Goal: Task Accomplishment & Management: Complete application form

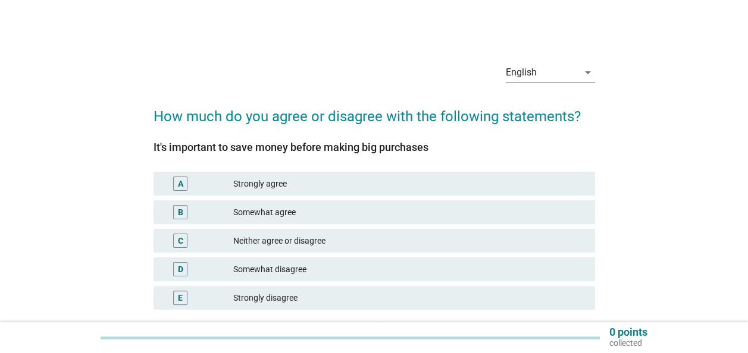
click at [334, 183] on div "Strongly agree" at bounding box center [409, 184] width 352 height 14
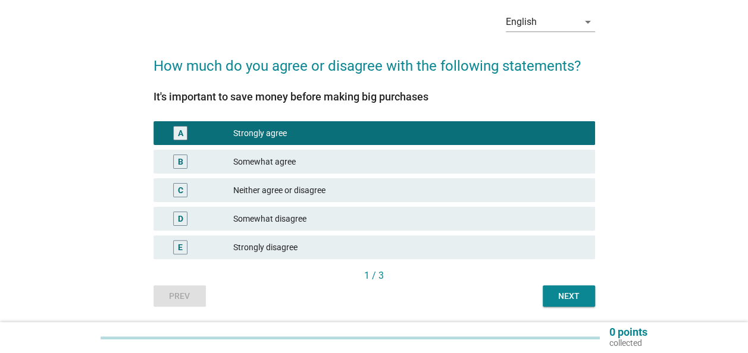
scroll to position [89, 0]
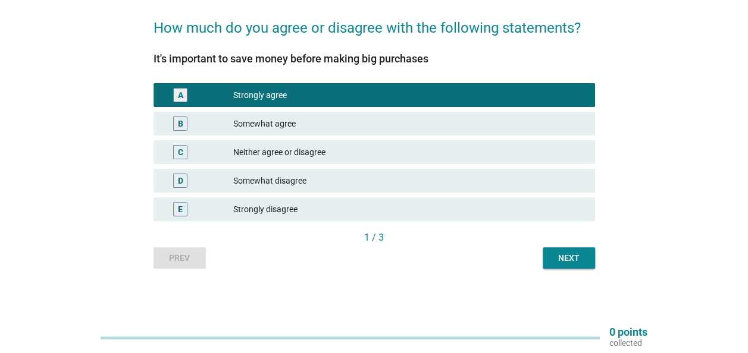
click at [554, 242] on div "1 / 3" at bounding box center [373, 238] width 441 height 14
click at [556, 258] on div "Next" at bounding box center [568, 258] width 33 height 12
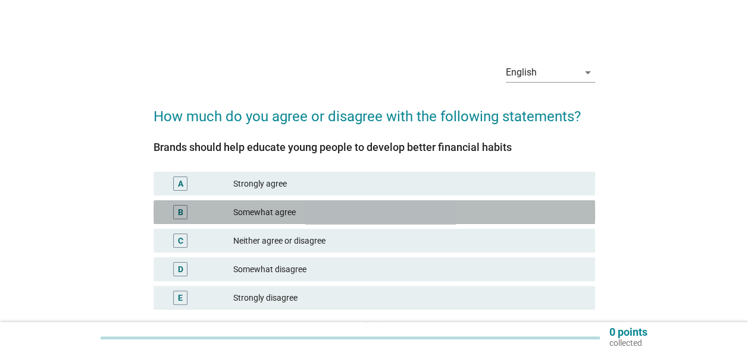
click at [350, 207] on div "Somewhat agree" at bounding box center [409, 212] width 352 height 14
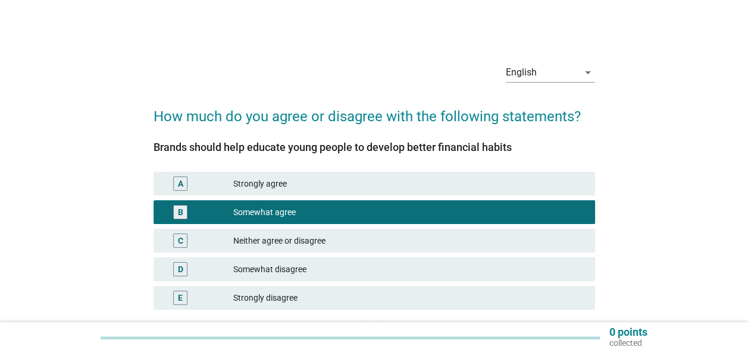
click at [370, 238] on div "Neither agree or disagree" at bounding box center [409, 241] width 352 height 14
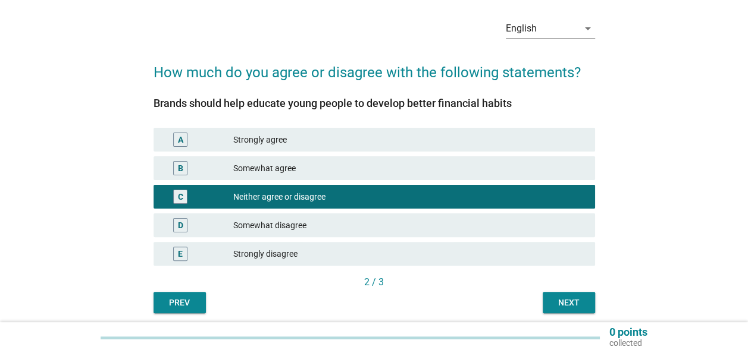
scroll to position [89, 0]
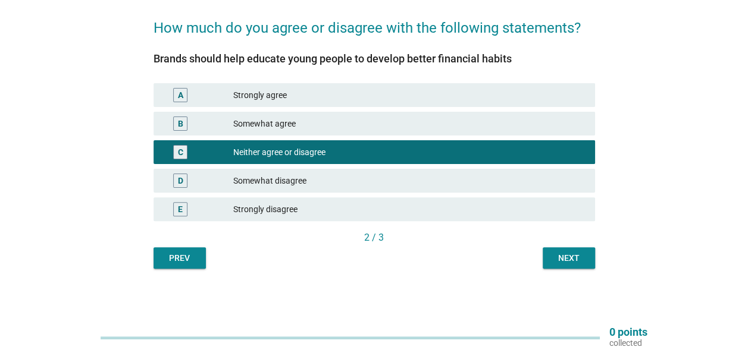
click at [573, 265] on button "Next" at bounding box center [568, 257] width 52 height 21
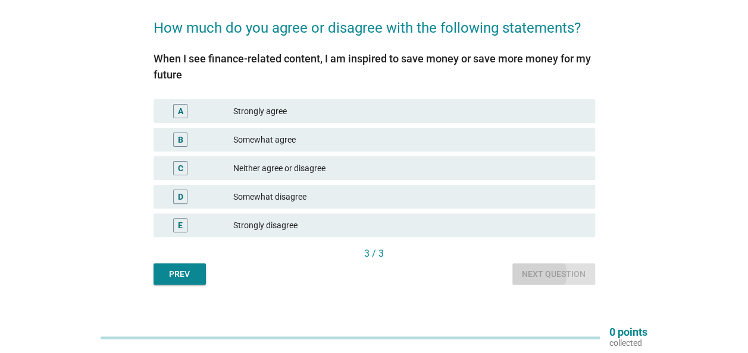
scroll to position [0, 0]
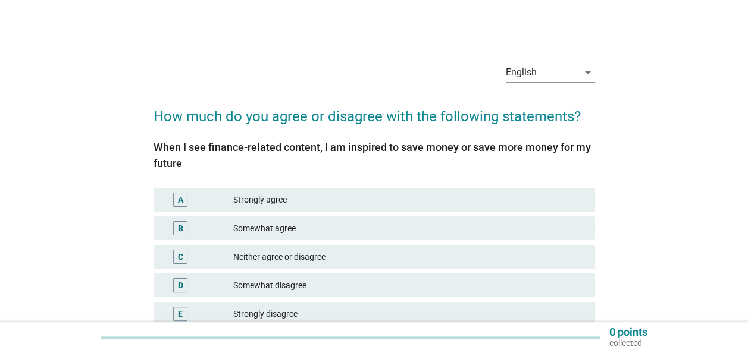
click at [315, 222] on div "Somewhat agree" at bounding box center [409, 228] width 352 height 14
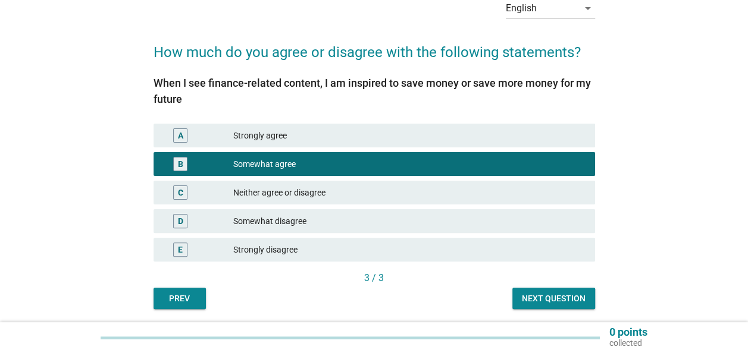
scroll to position [105, 0]
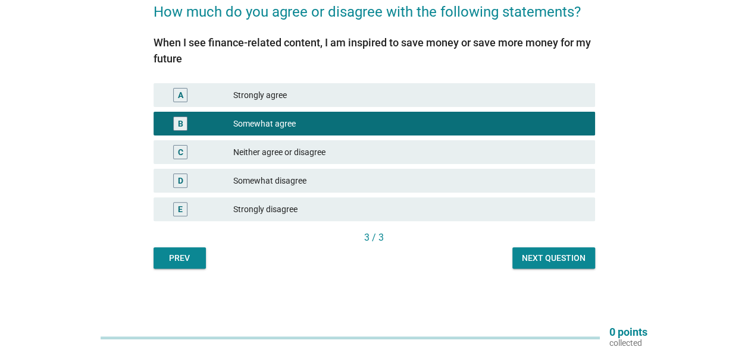
click at [585, 259] on button "Next question" at bounding box center [553, 257] width 83 height 21
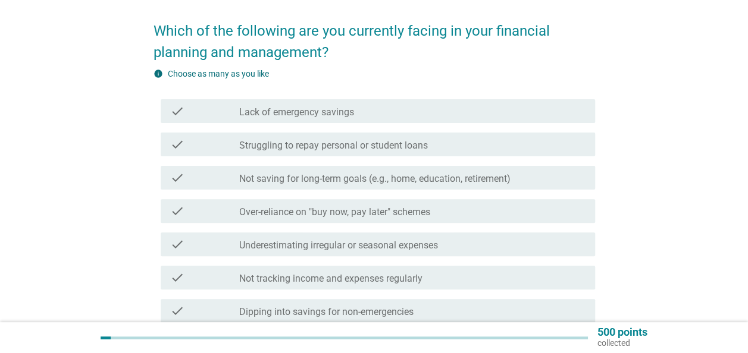
scroll to position [59, 0]
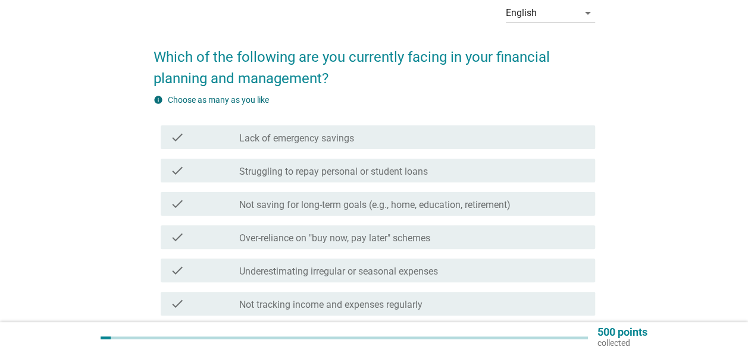
click at [385, 138] on div "check_box_outline_blank Lack of emergency savings" at bounding box center [412, 137] width 346 height 14
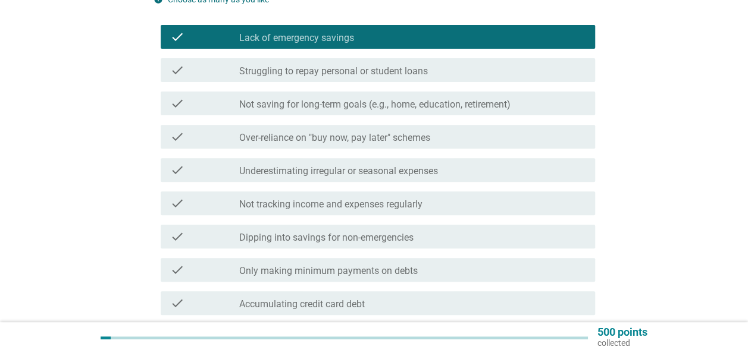
scroll to position [178, 0]
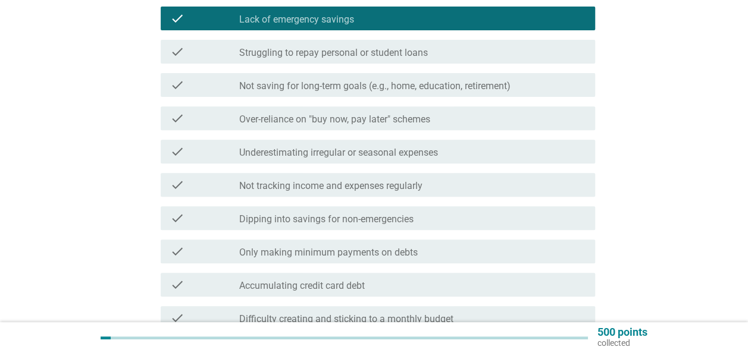
click at [366, 155] on label "Underestimating irregular or seasonal expenses" at bounding box center [338, 153] width 199 height 12
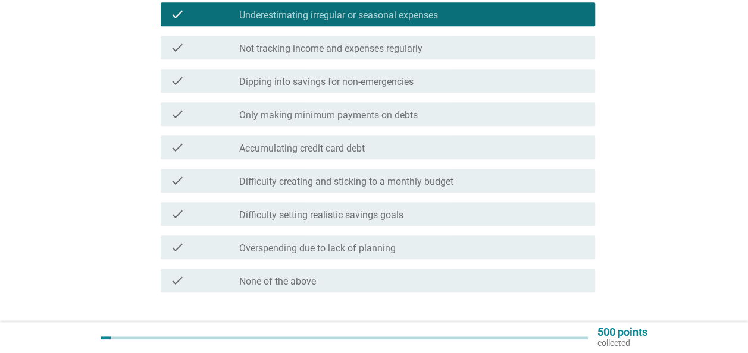
scroll to position [297, 0]
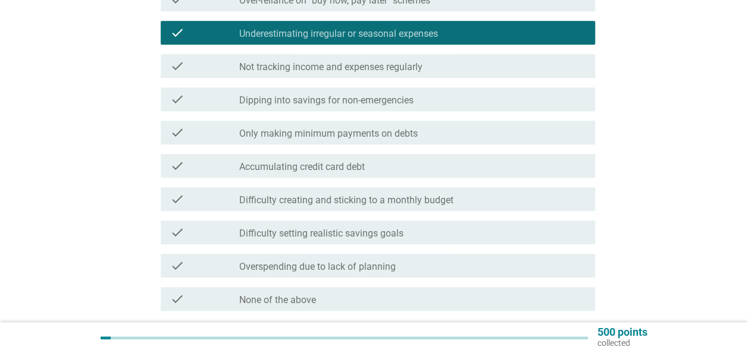
click at [387, 202] on label "Difficulty creating and sticking to a monthly budget" at bounding box center [346, 200] width 214 height 12
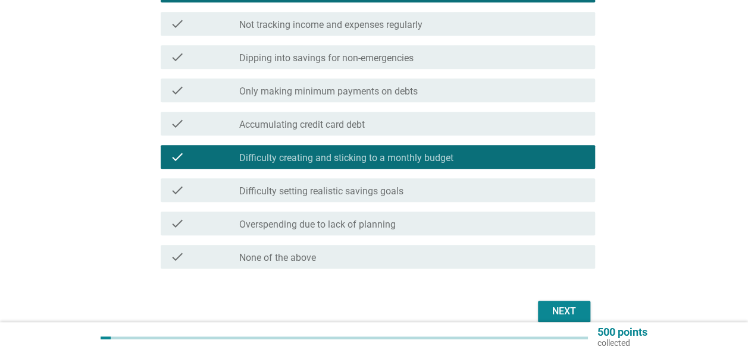
scroll to position [357, 0]
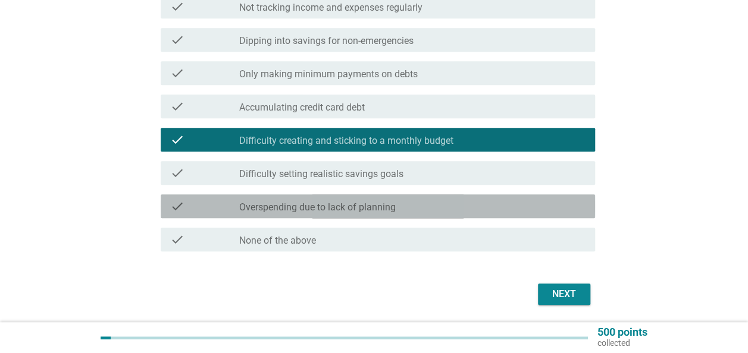
click at [387, 211] on label "Overspending due to lack of planning" at bounding box center [317, 208] width 156 height 12
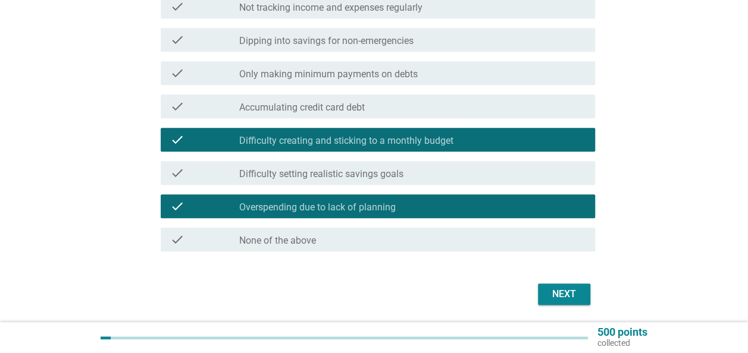
click at [547, 290] on div "Next" at bounding box center [563, 294] width 33 height 14
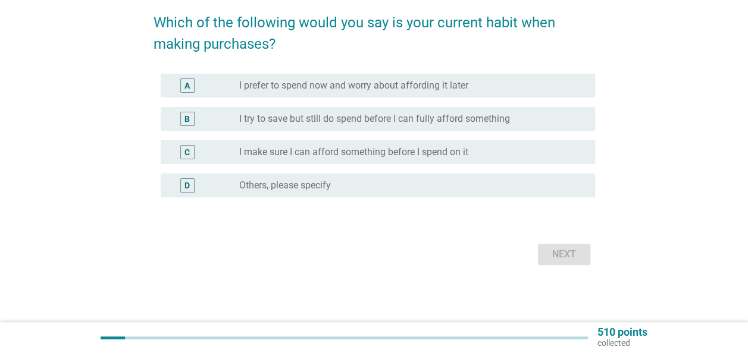
scroll to position [0, 0]
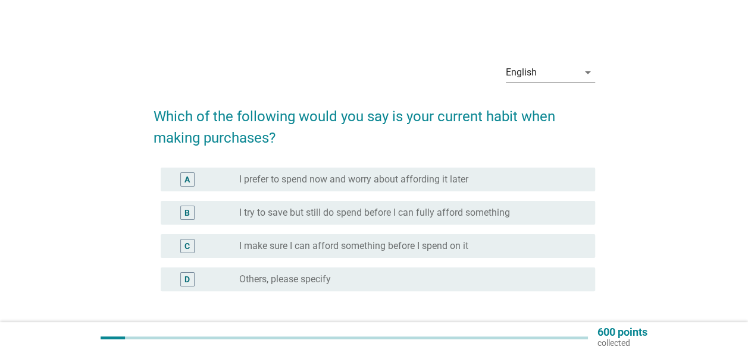
click at [369, 217] on label "I try to save but still do spend before I can fully afford something" at bounding box center [374, 213] width 271 height 12
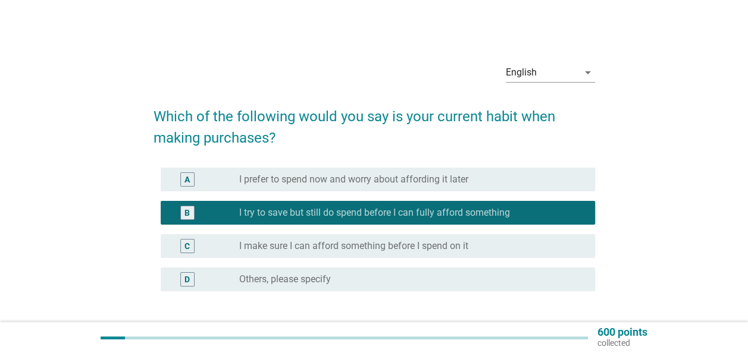
click at [477, 261] on div "C radio_button_unchecked I make sure I can afford something before I spend on it" at bounding box center [373, 246] width 441 height 33
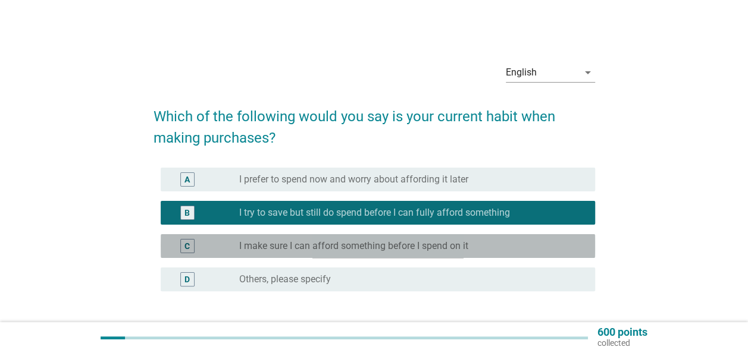
click at [474, 248] on div "radio_button_unchecked I make sure I can afford something before I spend on it" at bounding box center [407, 246] width 337 height 12
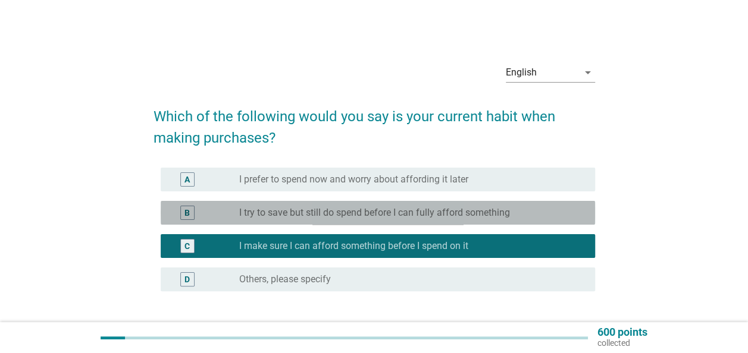
click at [467, 218] on label "I try to save but still do spend before I can fully afford something" at bounding box center [374, 213] width 271 height 12
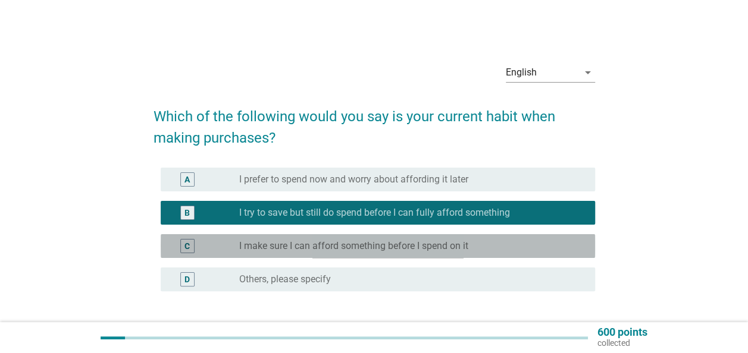
click at [473, 239] on div "C radio_button_unchecked I make sure I can afford something before I spend on it" at bounding box center [378, 246] width 434 height 24
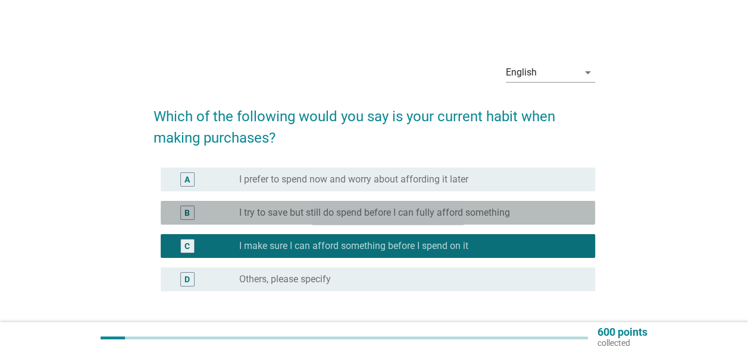
click at [472, 213] on label "I try to save but still do spend before I can fully afford something" at bounding box center [374, 213] width 271 height 12
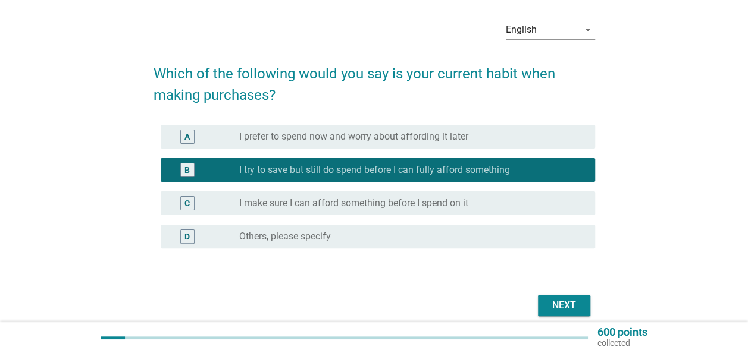
scroll to position [59, 0]
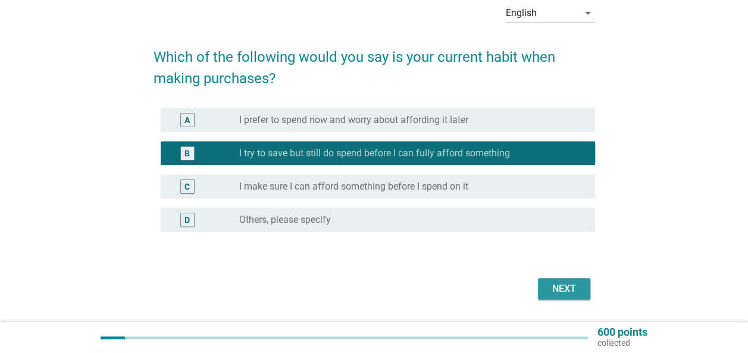
click at [565, 287] on div "Next" at bounding box center [563, 289] width 33 height 14
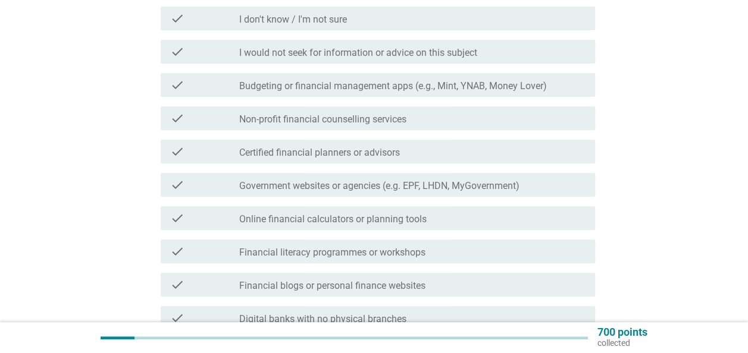
scroll to position [238, 0]
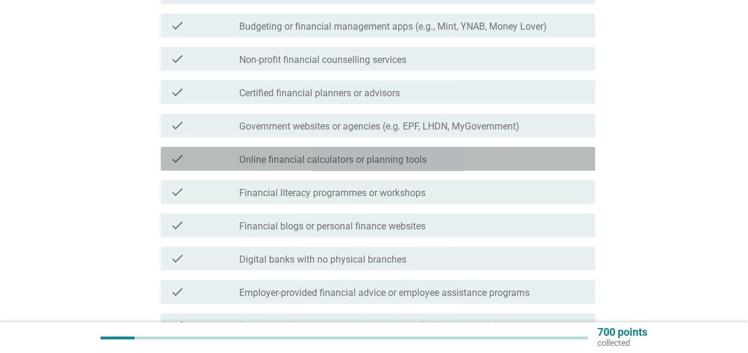
click at [397, 150] on div "check check_box_outline_blank Online financial calculators or planning tools" at bounding box center [378, 159] width 434 height 24
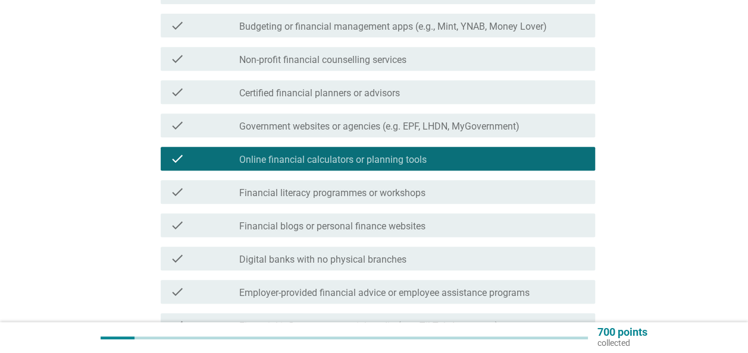
click at [371, 245] on div "check check_box_outline_blank Digital banks with no physical branches" at bounding box center [373, 258] width 441 height 33
click at [368, 257] on label "Digital banks with no physical branches" at bounding box center [322, 260] width 167 height 12
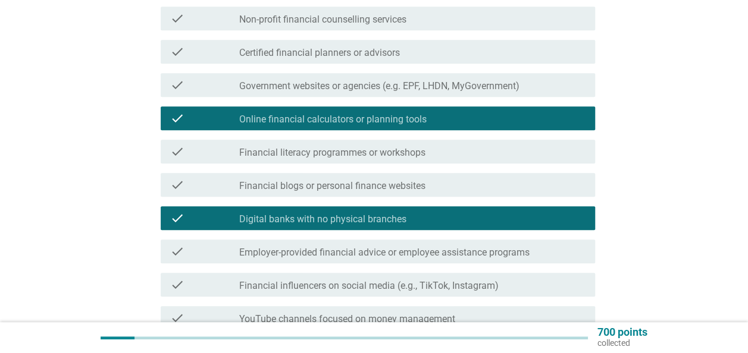
scroll to position [297, 0]
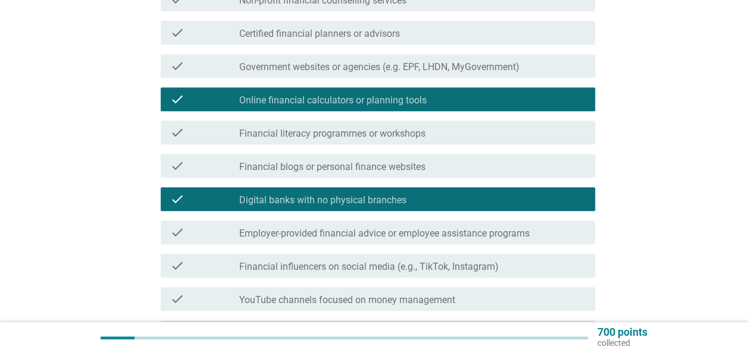
click at [428, 239] on label "Employer-provided financial advice or employee assistance programs" at bounding box center [384, 234] width 290 height 12
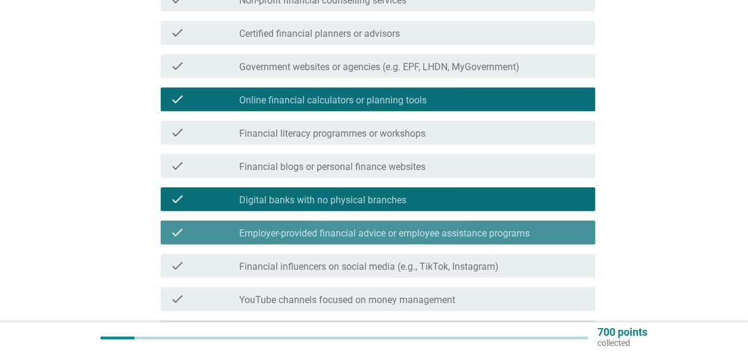
click at [406, 230] on label "Employer-provided financial advice or employee assistance programs" at bounding box center [384, 234] width 290 height 12
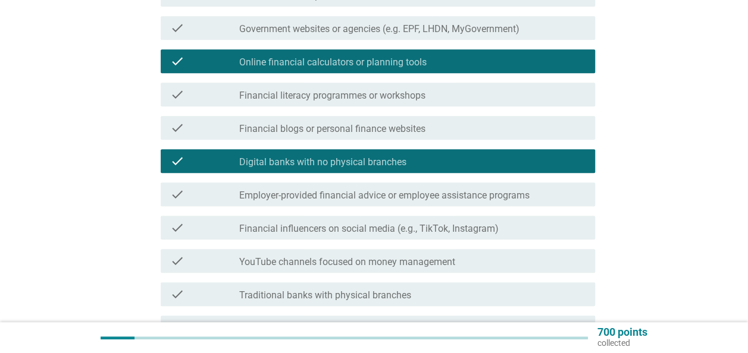
scroll to position [357, 0]
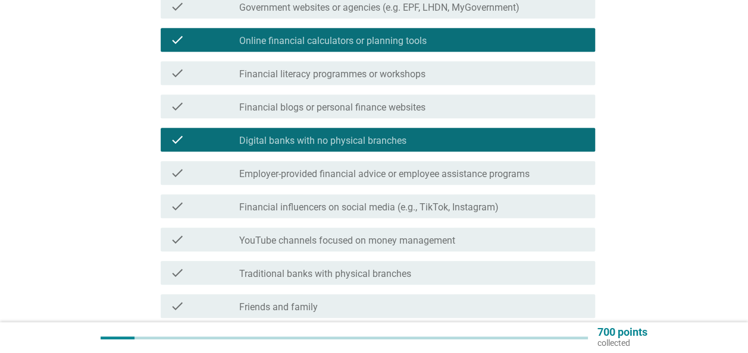
click at [385, 135] on label "Digital banks with no physical branches" at bounding box center [322, 141] width 167 height 12
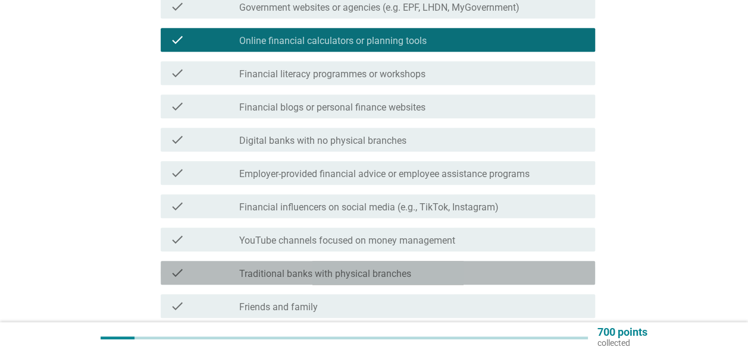
click at [352, 274] on label "Traditional banks with physical branches" at bounding box center [325, 274] width 172 height 12
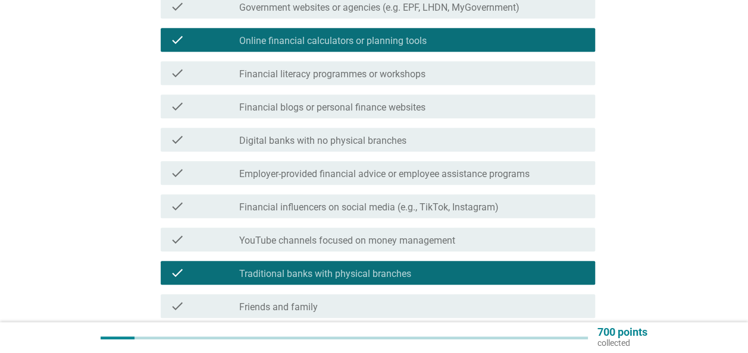
scroll to position [416, 0]
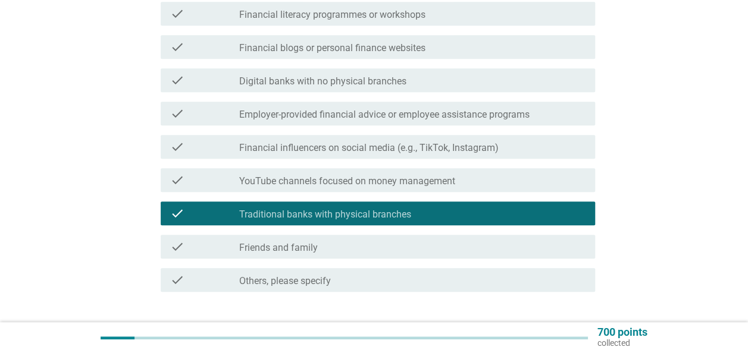
drag, startPoint x: 351, startPoint y: 250, endPoint x: 389, endPoint y: 259, distance: 39.1
click at [351, 250] on div "check_box_outline_blank Friends and family" at bounding box center [412, 247] width 346 height 14
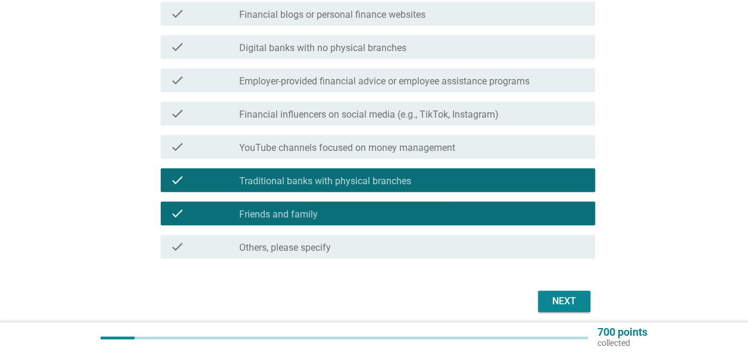
scroll to position [497, 0]
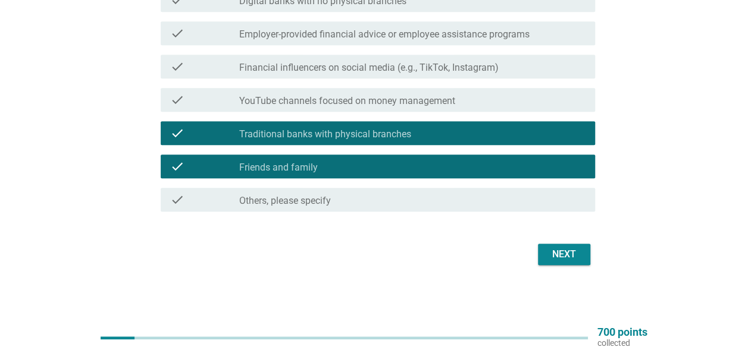
click at [572, 260] on div "Next" at bounding box center [563, 254] width 33 height 14
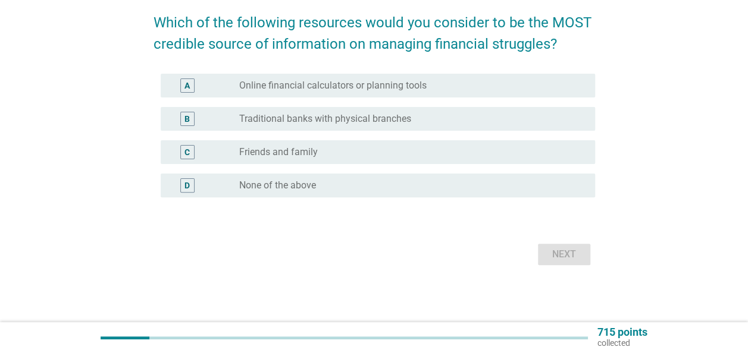
scroll to position [0, 0]
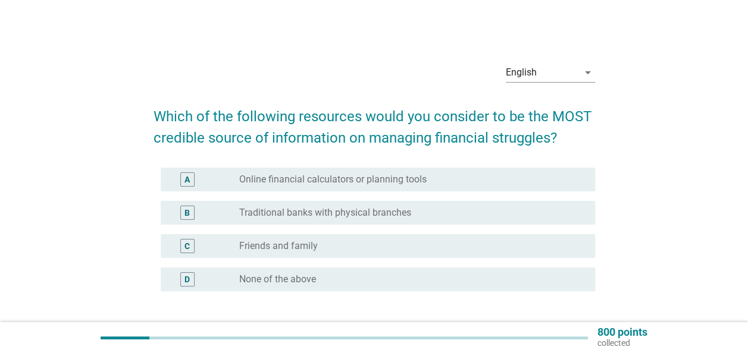
click at [385, 214] on label "Traditional banks with physical branches" at bounding box center [325, 213] width 172 height 12
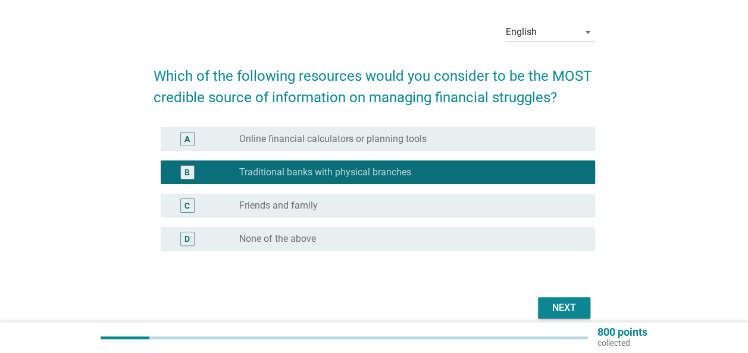
scroll to position [59, 0]
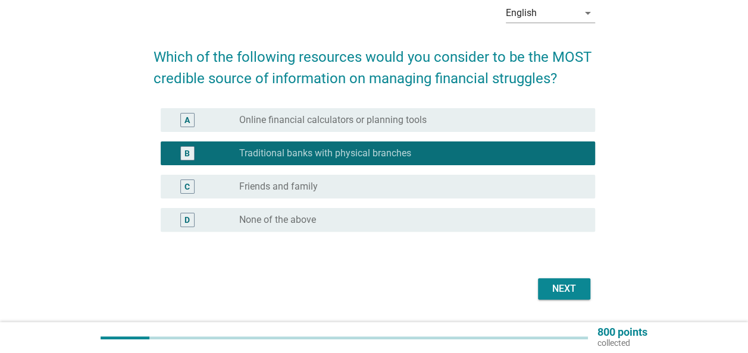
click at [568, 283] on div "Next" at bounding box center [563, 289] width 33 height 14
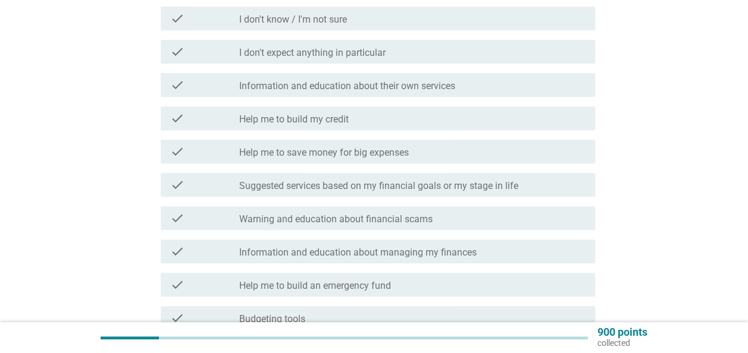
scroll to position [238, 0]
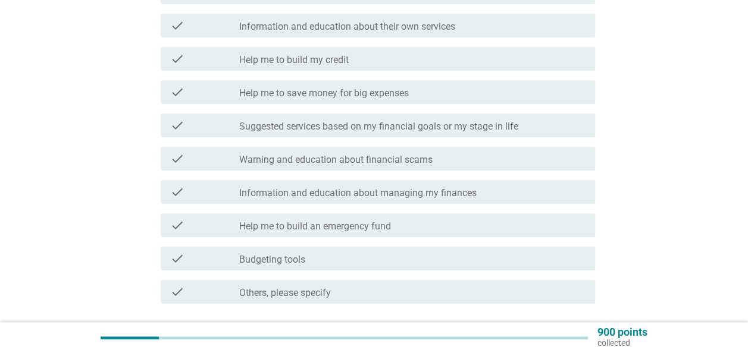
click at [476, 190] on div "check_box_outline_blank Information and education about managing my finances" at bounding box center [412, 192] width 346 height 14
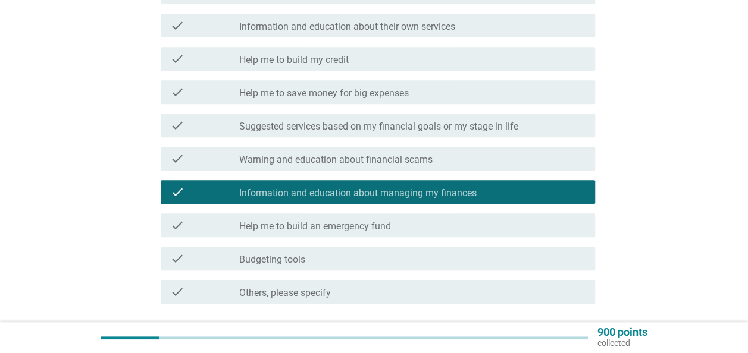
click at [451, 227] on div "check_box_outline_blank Help me to build an emergency fund" at bounding box center [412, 225] width 346 height 14
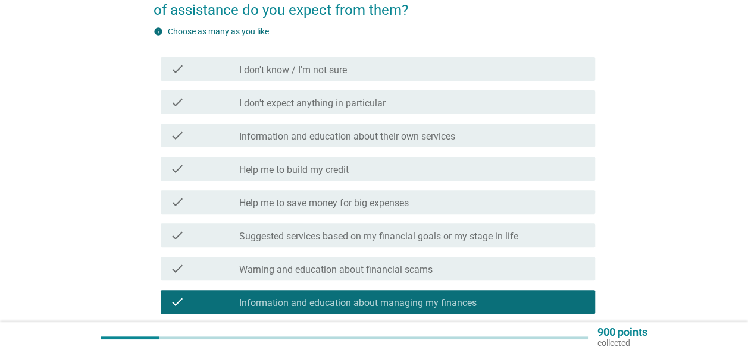
scroll to position [119, 0]
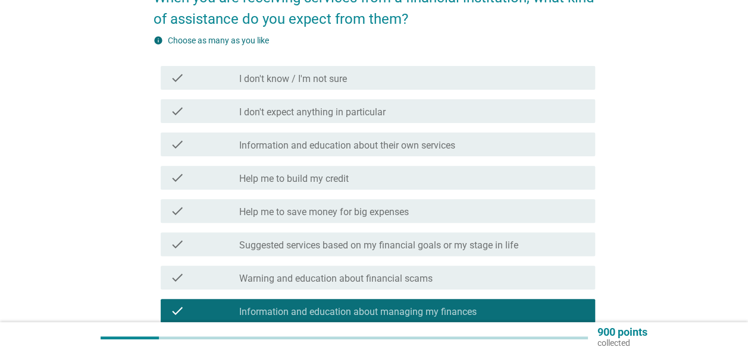
click at [421, 182] on div "check_box_outline_blank Help me to build my credit" at bounding box center [412, 178] width 346 height 14
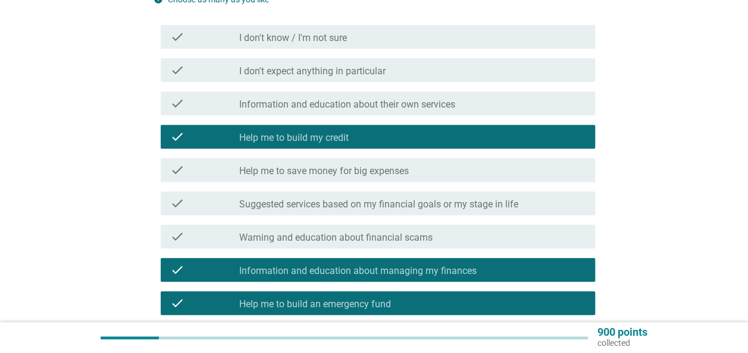
scroll to position [178, 0]
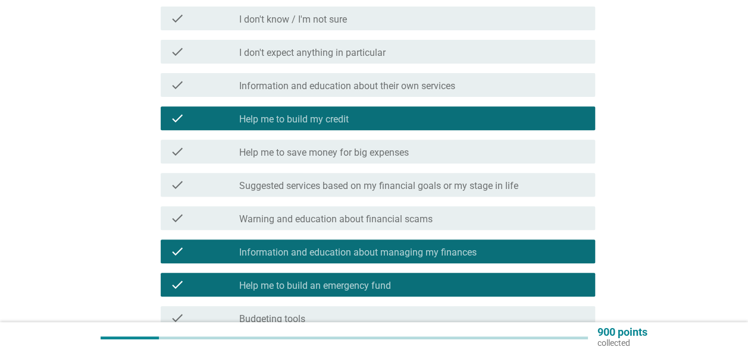
click at [454, 192] on div "check check_box_outline_blank Suggested services based on my financial goals or…" at bounding box center [378, 185] width 434 height 24
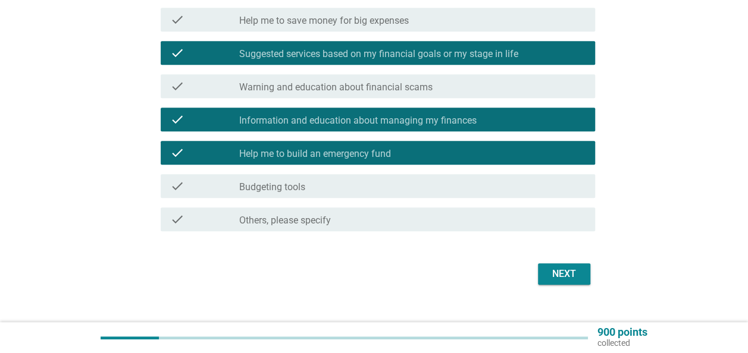
scroll to position [330, 0]
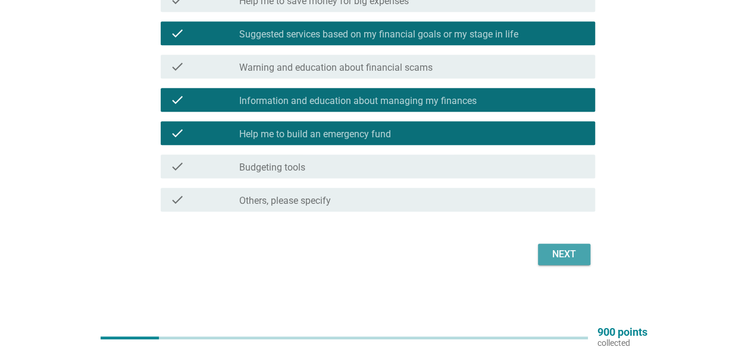
click at [563, 257] on div "Next" at bounding box center [563, 254] width 33 height 14
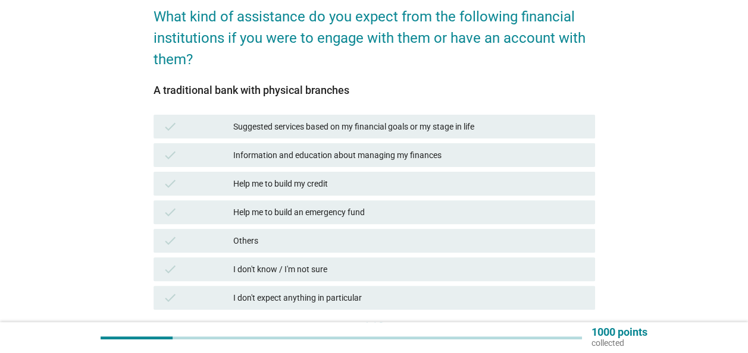
scroll to position [119, 0]
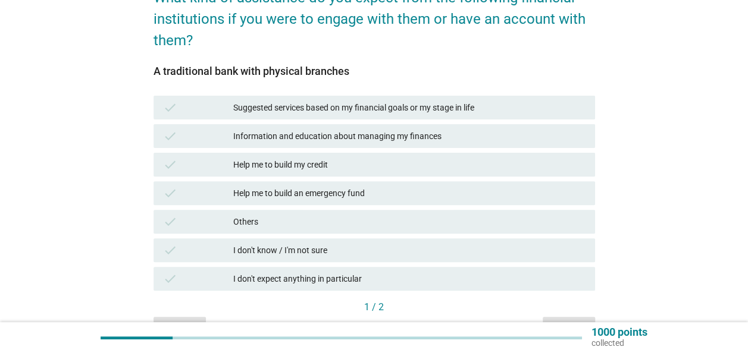
click at [321, 197] on div "Help me to build an emergency fund" at bounding box center [409, 193] width 352 height 14
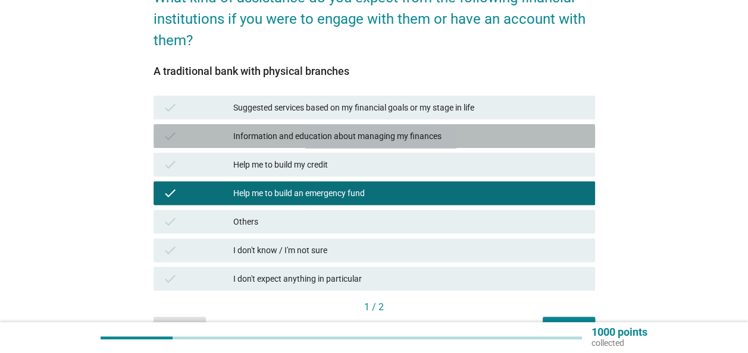
click at [320, 145] on div "check Information and education about managing my finances" at bounding box center [373, 136] width 441 height 24
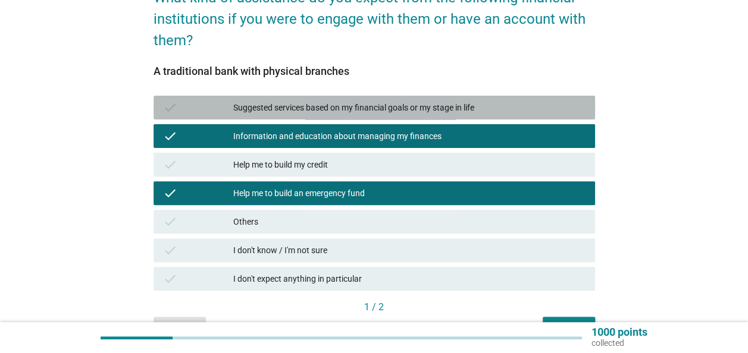
click at [318, 111] on div "Suggested services based on my financial goals or my stage in life" at bounding box center [409, 108] width 352 height 14
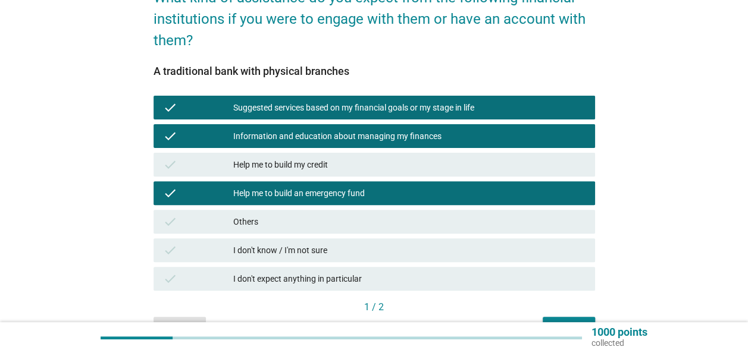
scroll to position [178, 0]
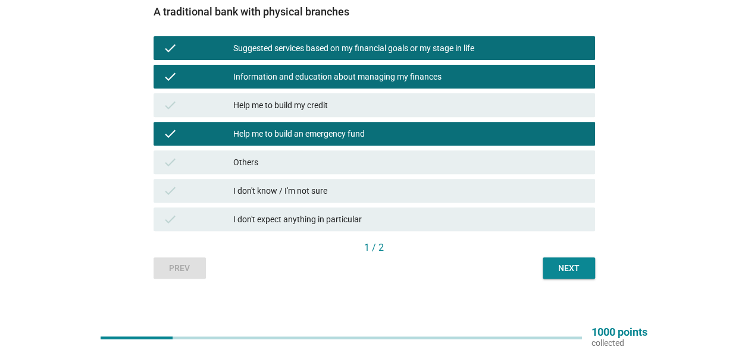
click at [572, 265] on div "Next" at bounding box center [568, 268] width 33 height 12
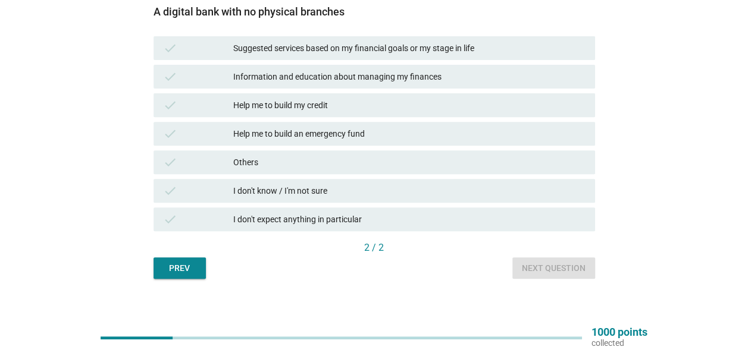
scroll to position [119, 0]
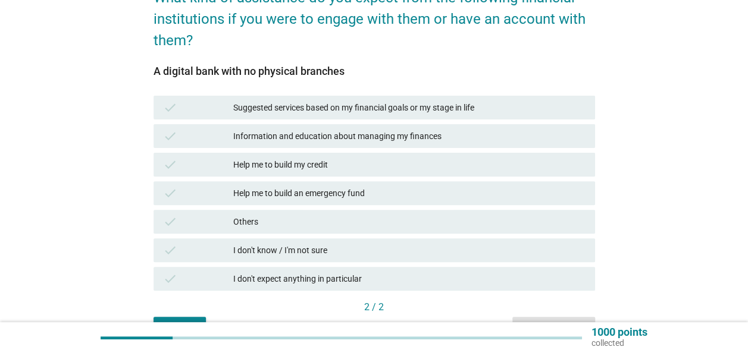
click at [365, 171] on div "Help me to build my credit" at bounding box center [409, 165] width 352 height 14
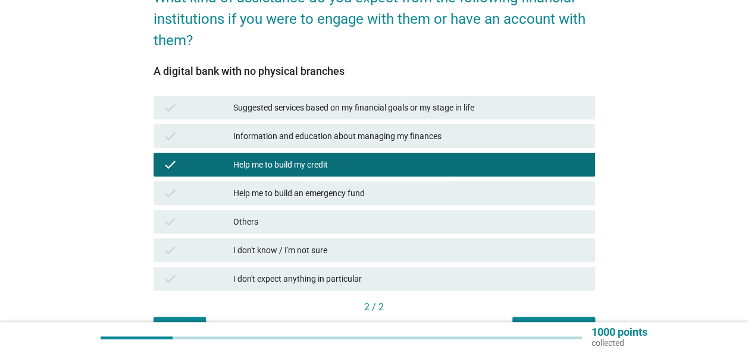
click at [366, 192] on div "Help me to build an emergency fund" at bounding box center [409, 193] width 352 height 14
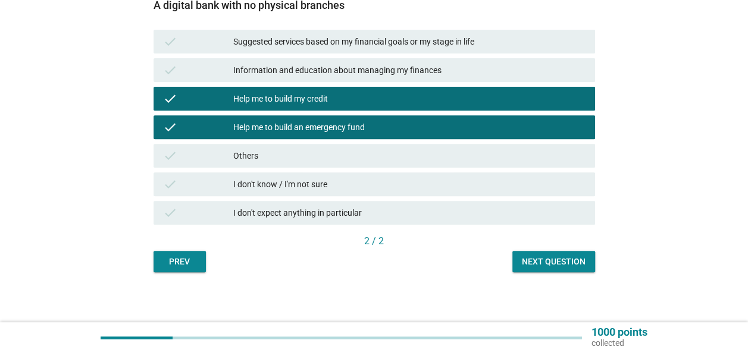
scroll to position [189, 0]
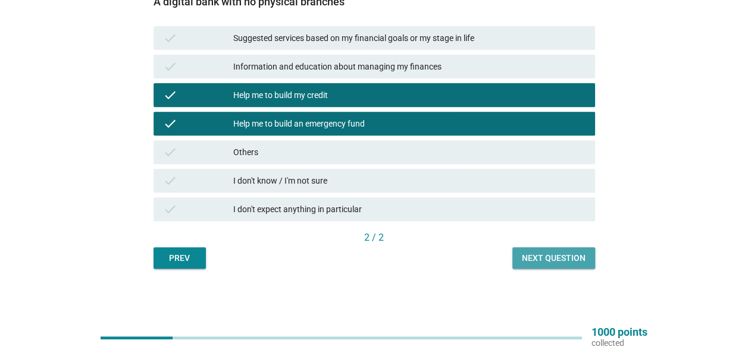
click at [542, 256] on div "Next question" at bounding box center [554, 258] width 64 height 12
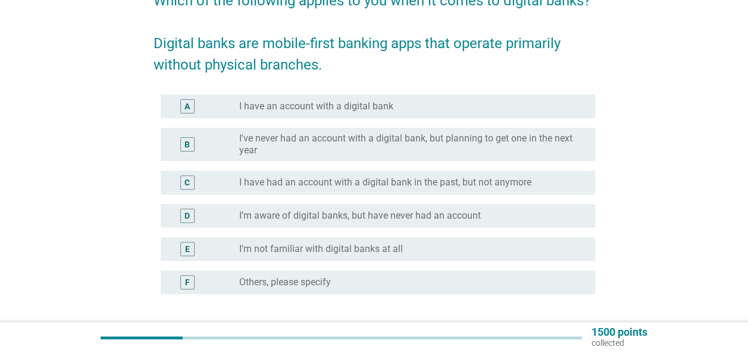
scroll to position [119, 0]
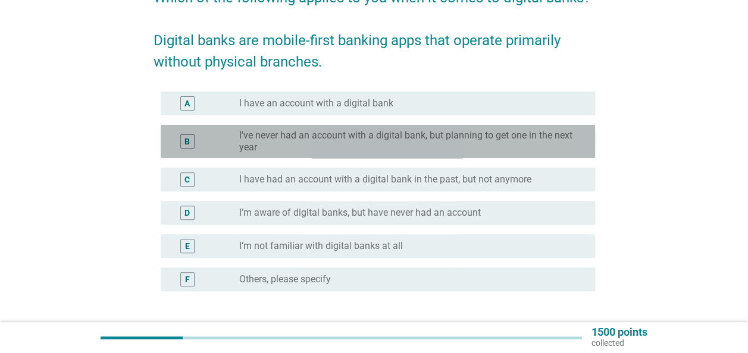
click at [416, 144] on label "I've never had an account with a digital bank, but planning to get one in the n…" at bounding box center [407, 142] width 337 height 24
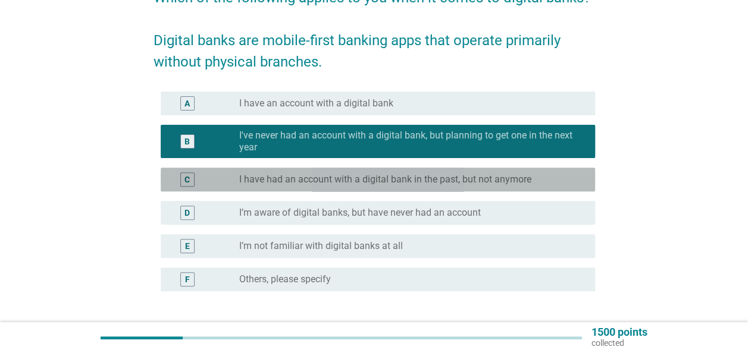
click at [446, 180] on label "I have had an account with a digital bank in the past, but not anymore" at bounding box center [385, 180] width 292 height 12
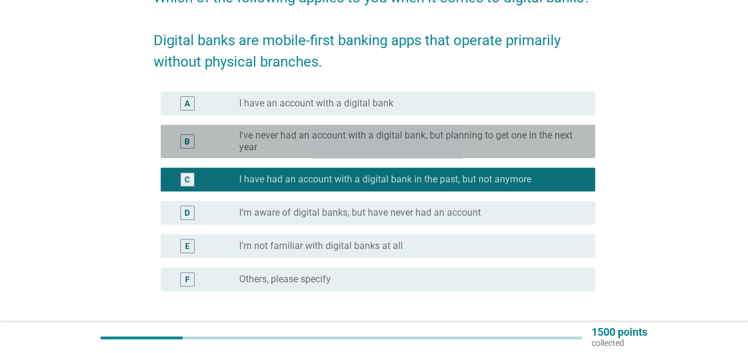
click at [444, 136] on label "I've never had an account with a digital bank, but planning to get one in the n…" at bounding box center [407, 142] width 337 height 24
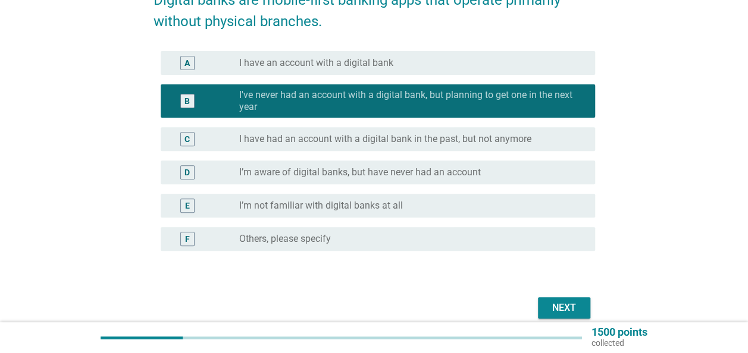
scroll to position [178, 0]
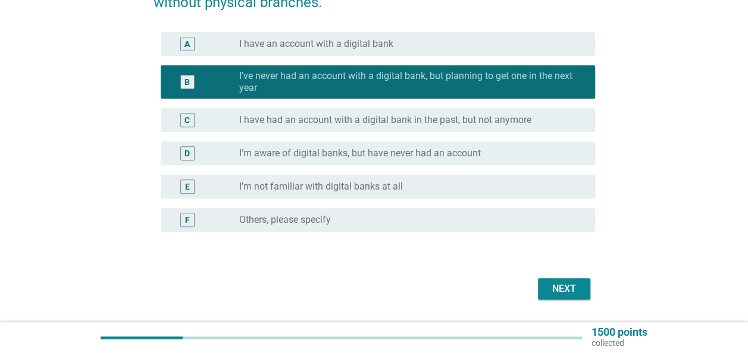
click at [566, 300] on div "Next" at bounding box center [373, 289] width 441 height 29
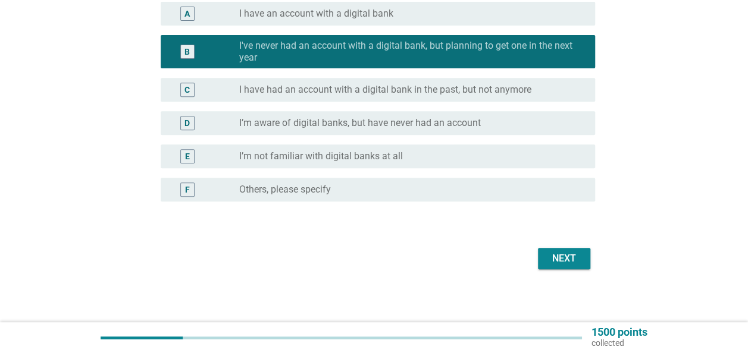
scroll to position [213, 0]
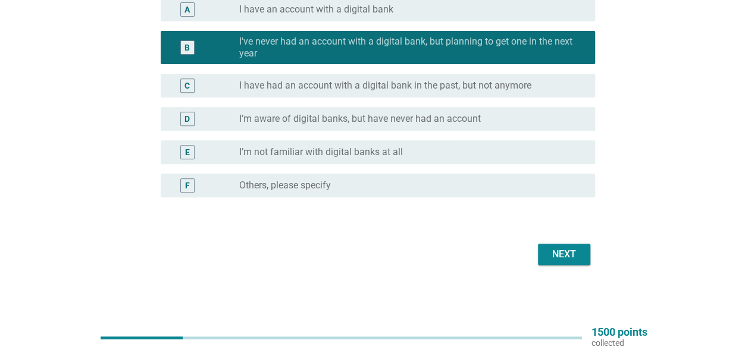
click at [559, 240] on form "Which of the following applies to you when it comes to digital banks? Digital b…" at bounding box center [373, 75] width 441 height 388
click at [560, 247] on div "Next" at bounding box center [563, 254] width 33 height 14
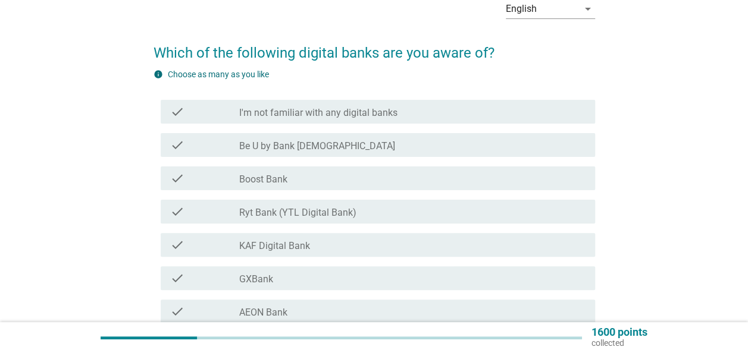
scroll to position [123, 0]
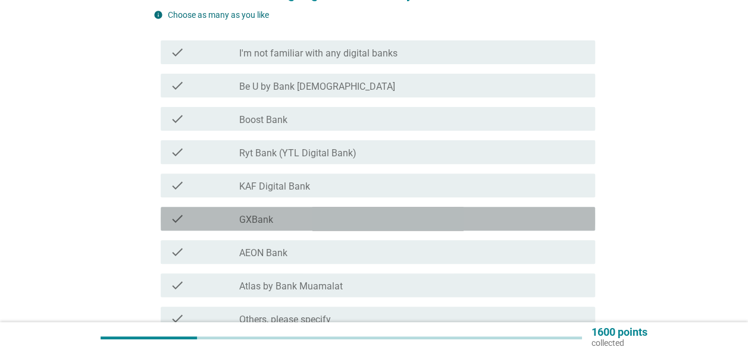
click at [385, 215] on div "check_box_outline_blank GXBank" at bounding box center [412, 219] width 346 height 14
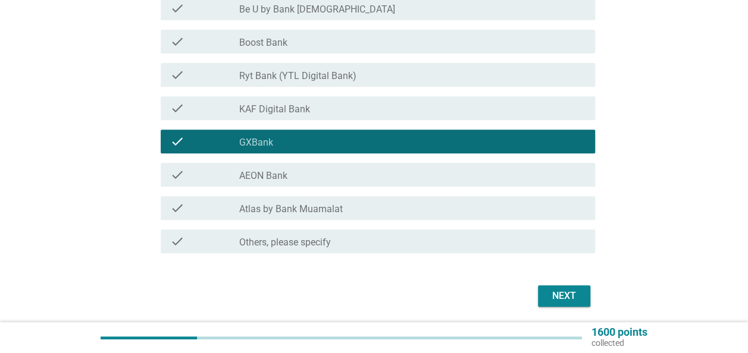
scroll to position [242, 0]
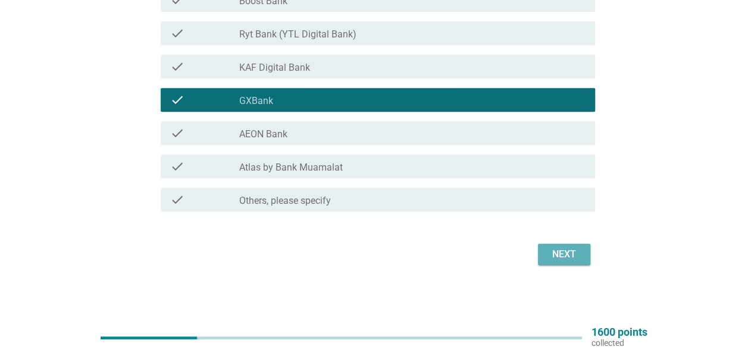
click at [560, 252] on div "Next" at bounding box center [563, 254] width 33 height 14
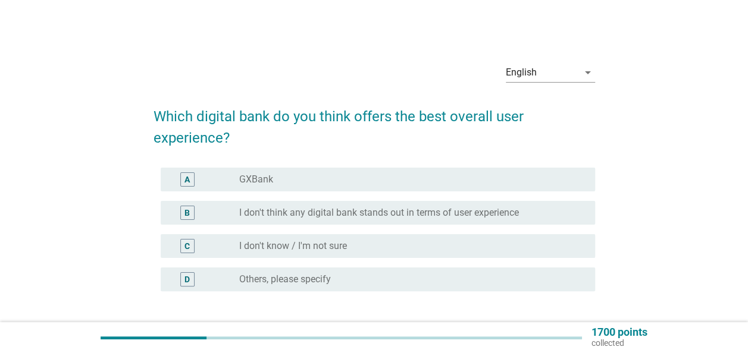
click at [335, 249] on label "I don't know / I'm not sure" at bounding box center [293, 246] width 108 height 12
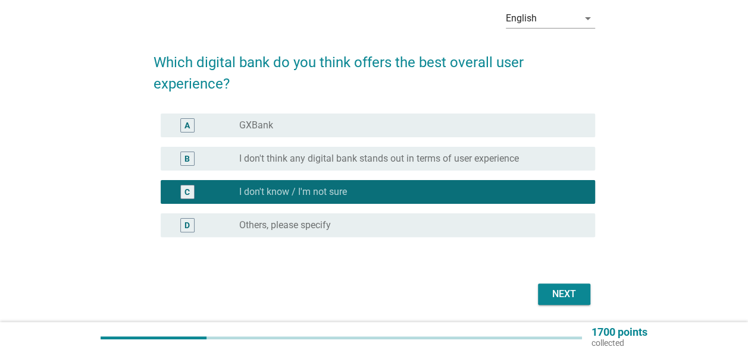
scroll to position [94, 0]
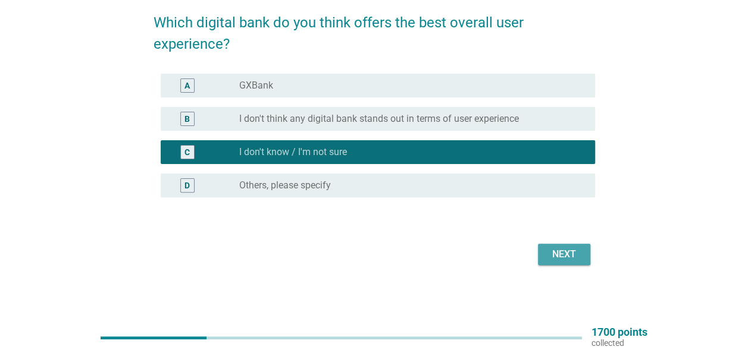
click at [563, 252] on div "Next" at bounding box center [563, 254] width 33 height 14
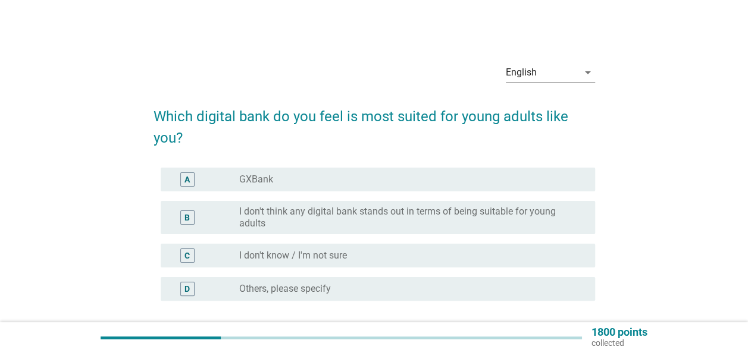
click at [413, 256] on div "radio_button_unchecked I don't know / I'm not sure" at bounding box center [407, 256] width 337 height 12
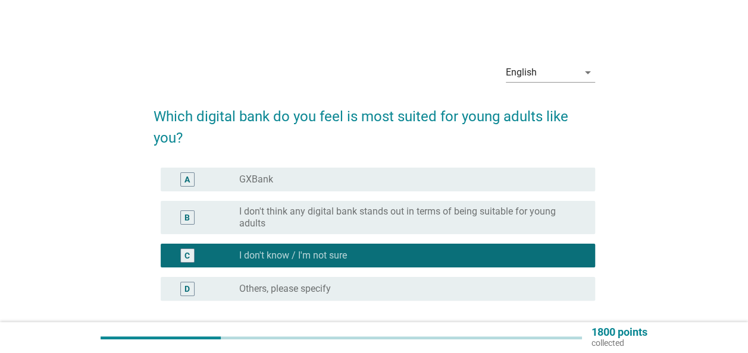
scroll to position [103, 0]
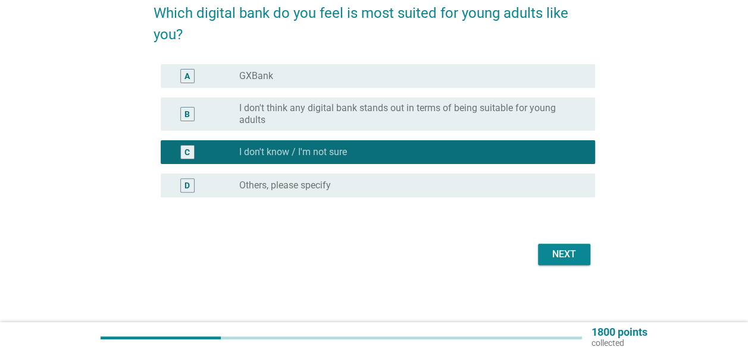
click at [556, 258] on div "Next" at bounding box center [563, 254] width 33 height 14
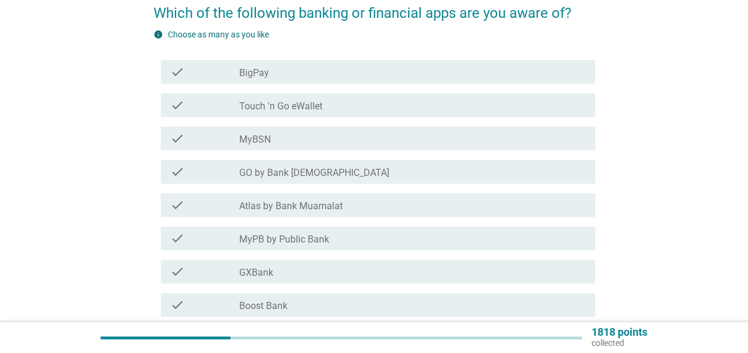
scroll to position [0, 0]
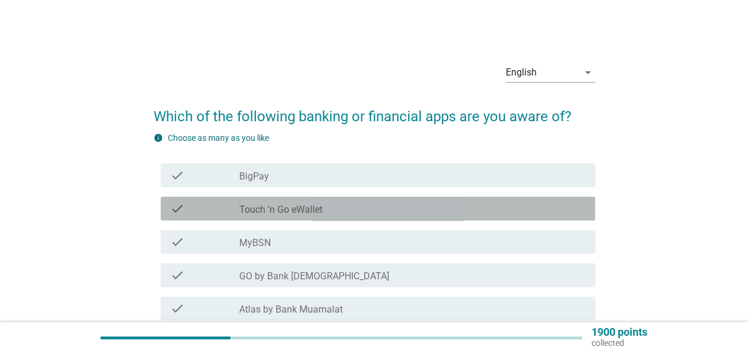
click at [359, 208] on div "check_box_outline_blank Touch 'n Go eWallet" at bounding box center [412, 209] width 346 height 14
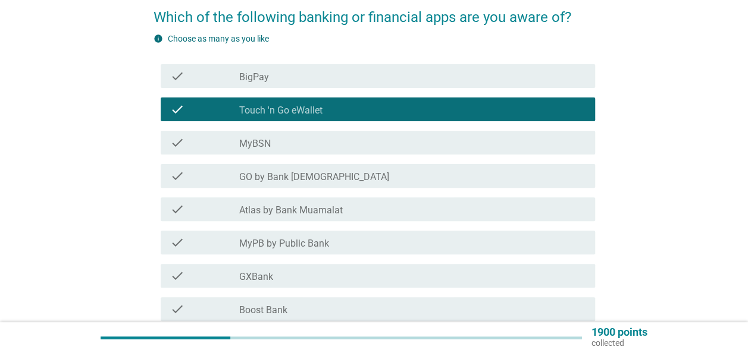
scroll to position [119, 0]
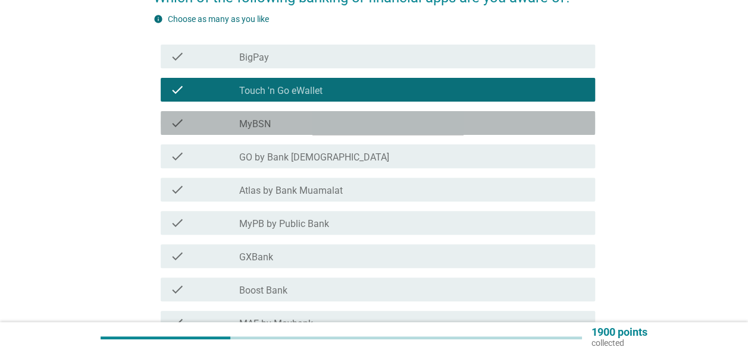
click at [332, 125] on div "check_box_outline_blank MyBSN" at bounding box center [412, 123] width 346 height 14
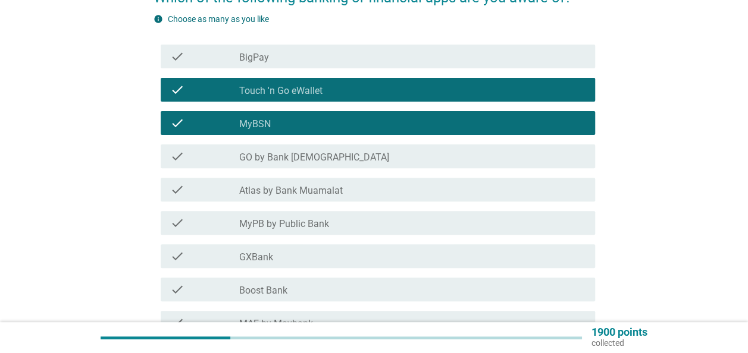
click at [329, 222] on div "check_box_outline_blank MyPB by Public Bank" at bounding box center [412, 223] width 346 height 14
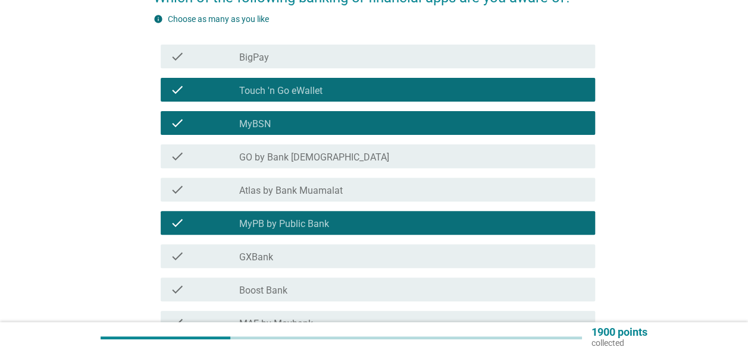
scroll to position [178, 0]
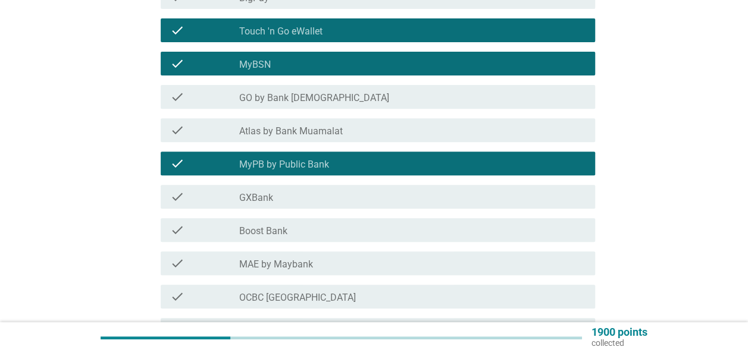
click at [319, 199] on div "check_box_outline_blank GXBank" at bounding box center [412, 197] width 346 height 14
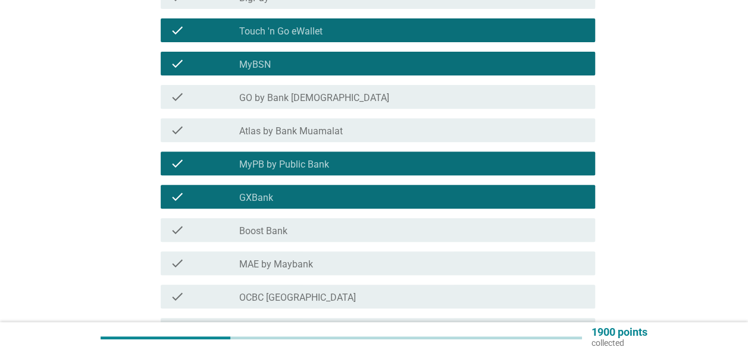
click at [316, 239] on div "check check_box_outline_blank Boost Bank" at bounding box center [378, 230] width 434 height 24
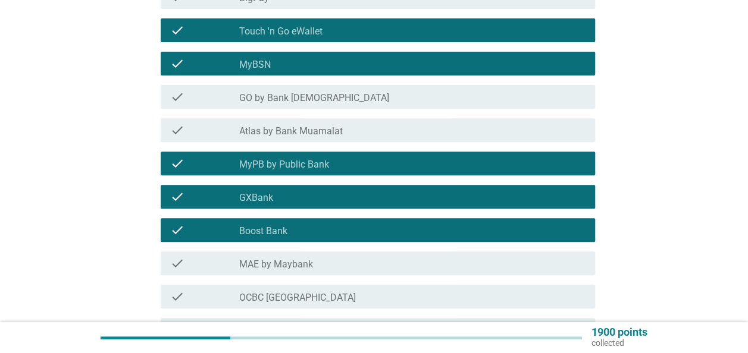
click at [316, 262] on div "check_box_outline_blank MAE by Maybank" at bounding box center [412, 263] width 346 height 14
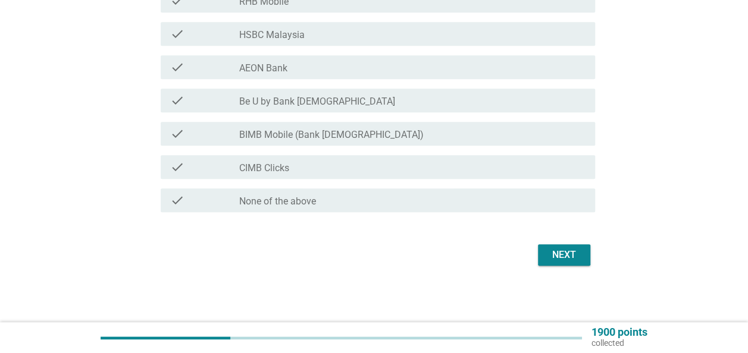
scroll to position [509, 0]
click at [564, 255] on div "Next" at bounding box center [563, 254] width 33 height 14
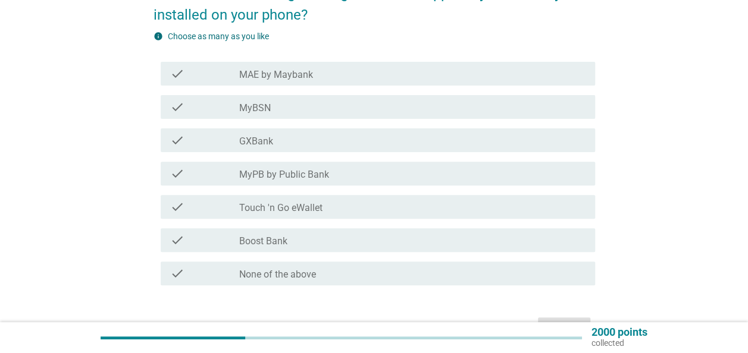
scroll to position [137, 0]
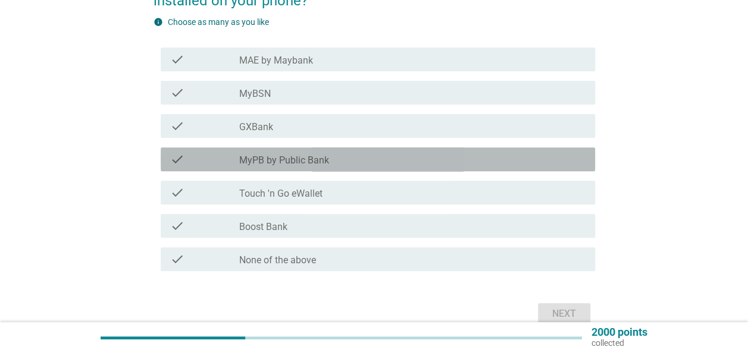
click at [310, 156] on label "MyPB by Public Bank" at bounding box center [284, 161] width 90 height 12
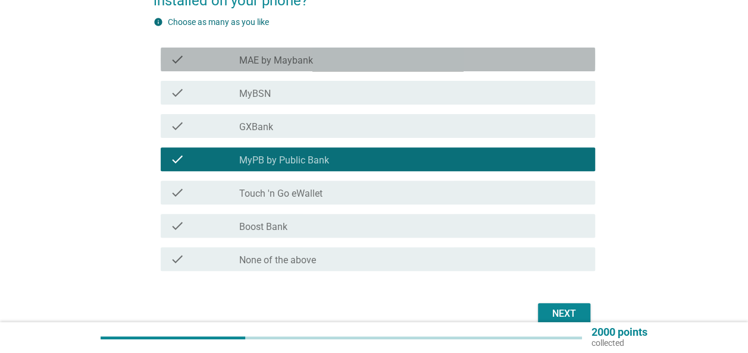
click at [302, 59] on label "MAE by Maybank" at bounding box center [276, 61] width 74 height 12
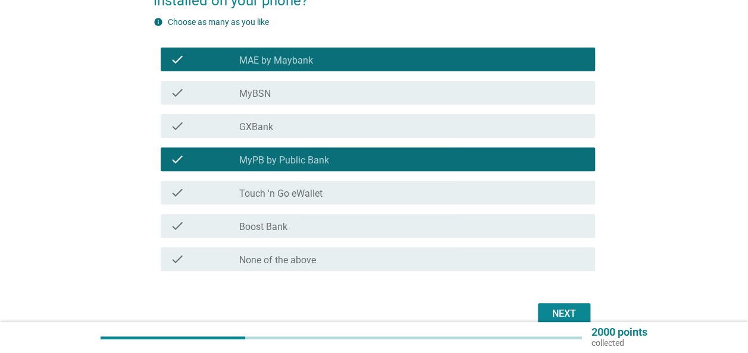
click at [360, 182] on div "check check_box_outline_blank Touch 'n Go eWallet" at bounding box center [378, 193] width 434 height 24
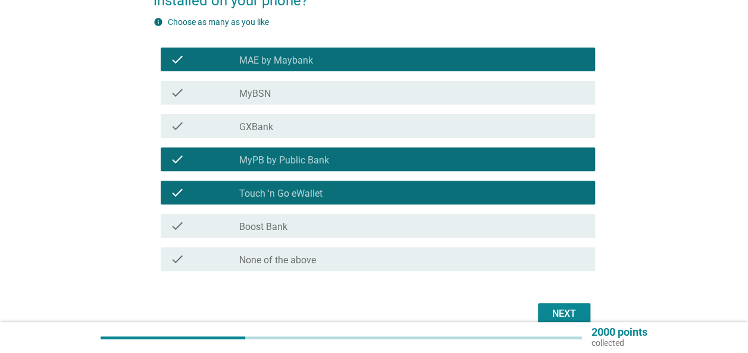
click at [536, 297] on form "Which of the following banking or financial apps do you currently have installe…" at bounding box center [373, 143] width 441 height 372
click at [553, 307] on div "Next" at bounding box center [563, 314] width 33 height 14
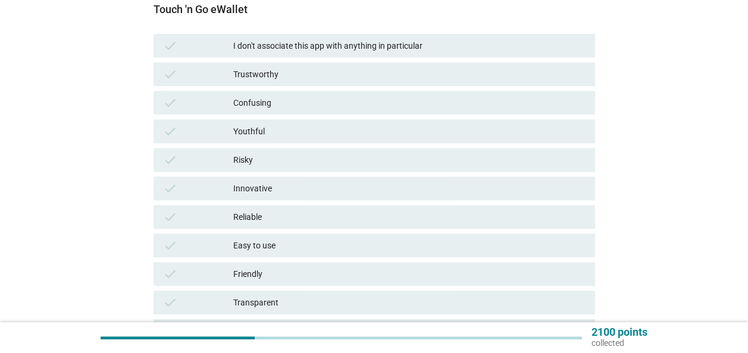
scroll to position [178, 0]
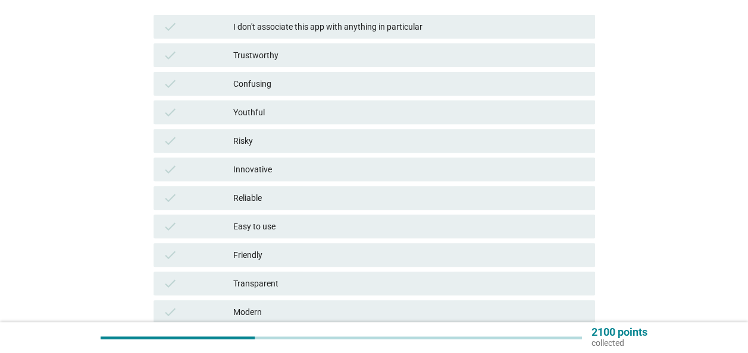
click at [312, 225] on div "Easy to use" at bounding box center [409, 226] width 352 height 14
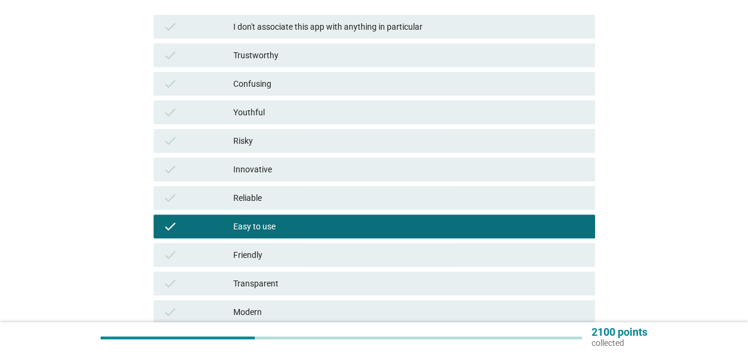
click at [310, 256] on div "Friendly" at bounding box center [409, 255] width 352 height 14
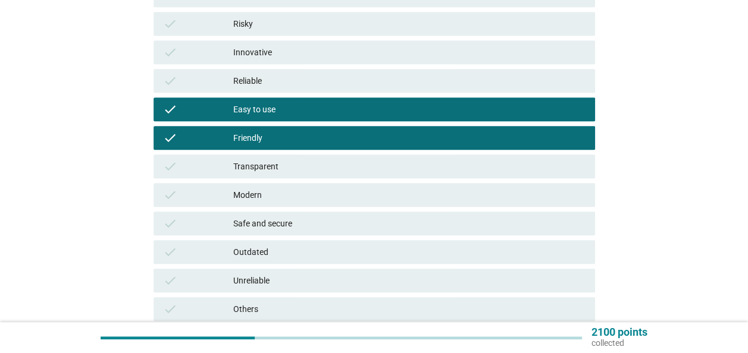
scroll to position [297, 0]
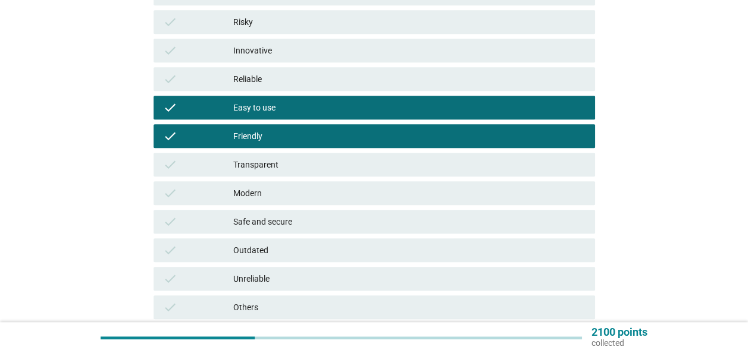
click at [335, 218] on div "Safe and secure" at bounding box center [409, 222] width 352 height 14
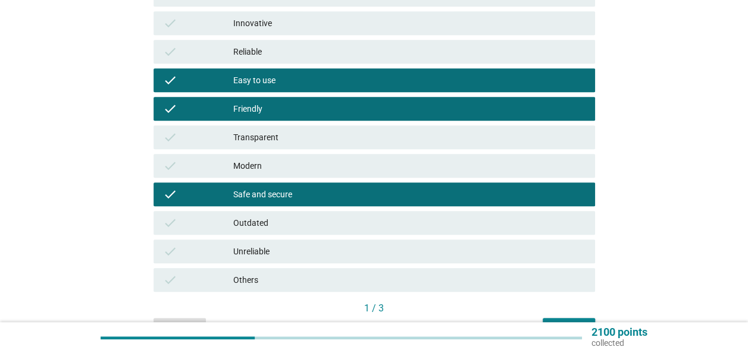
scroll to position [396, 0]
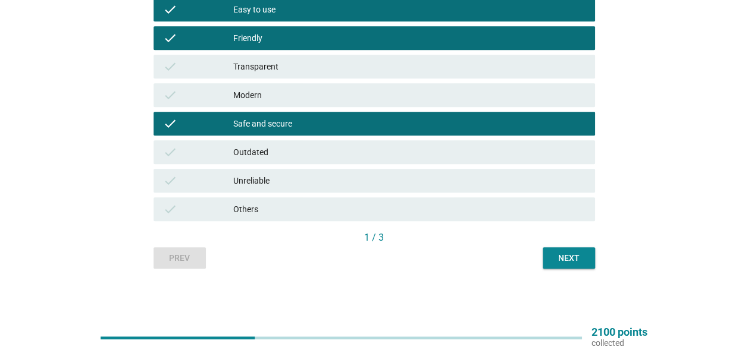
click at [570, 263] on div "Next" at bounding box center [568, 258] width 33 height 12
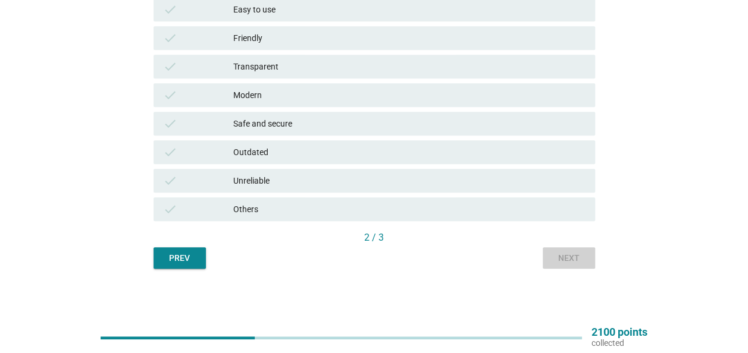
scroll to position [0, 0]
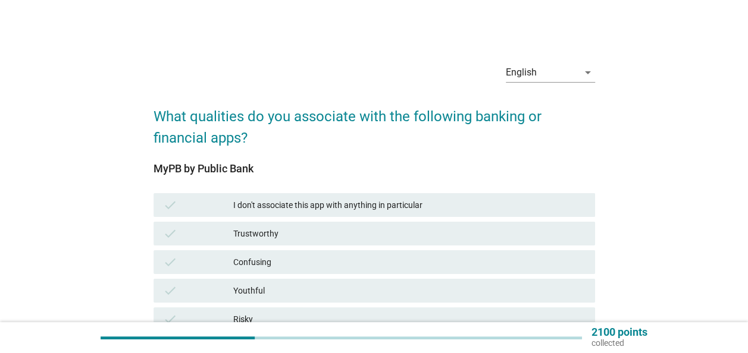
drag, startPoint x: 385, startPoint y: 225, endPoint x: 391, endPoint y: 232, distance: 8.5
click at [385, 226] on div "check Trustworthy" at bounding box center [373, 234] width 441 height 24
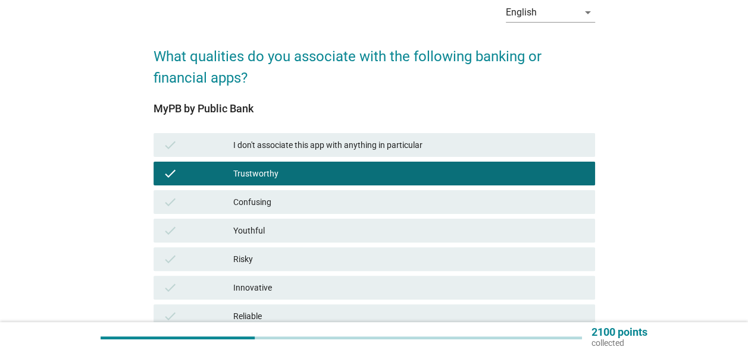
scroll to position [119, 0]
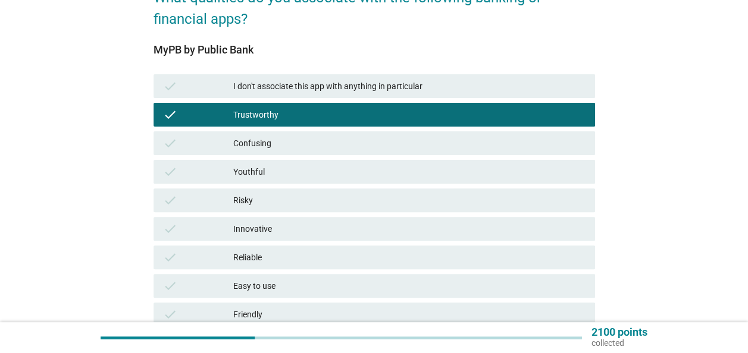
click at [391, 234] on div "Innovative" at bounding box center [409, 229] width 352 height 14
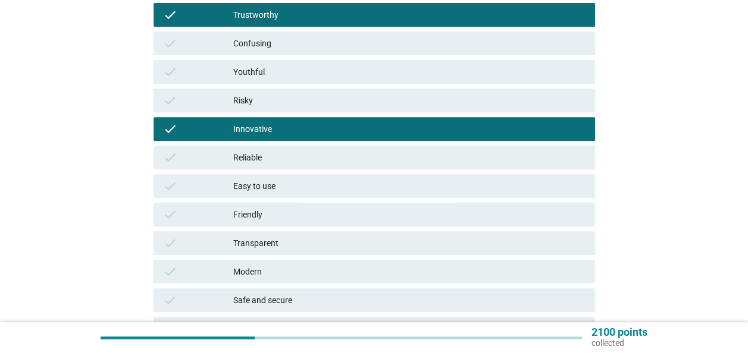
scroll to position [238, 0]
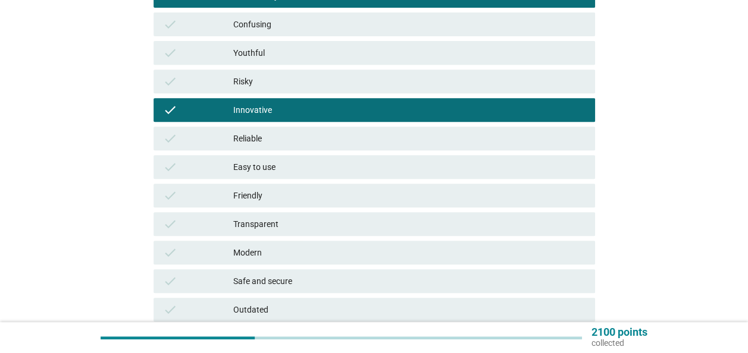
click at [403, 195] on div "Friendly" at bounding box center [409, 196] width 352 height 14
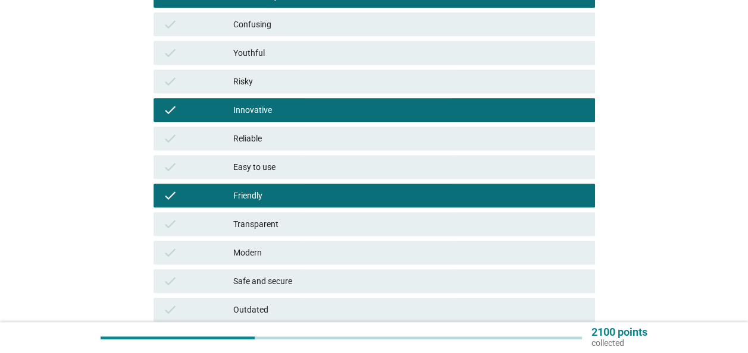
click at [416, 221] on div "Transparent" at bounding box center [409, 224] width 352 height 14
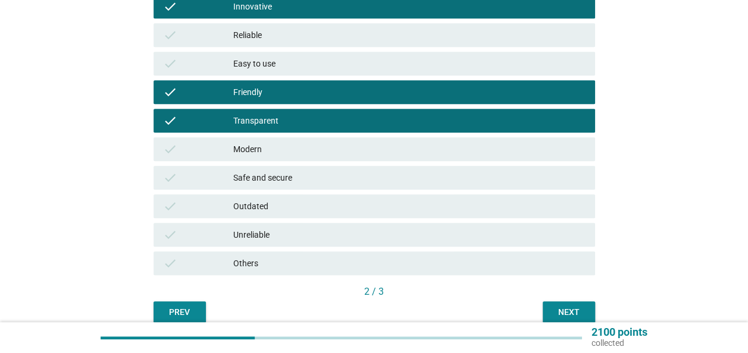
scroll to position [396, 0]
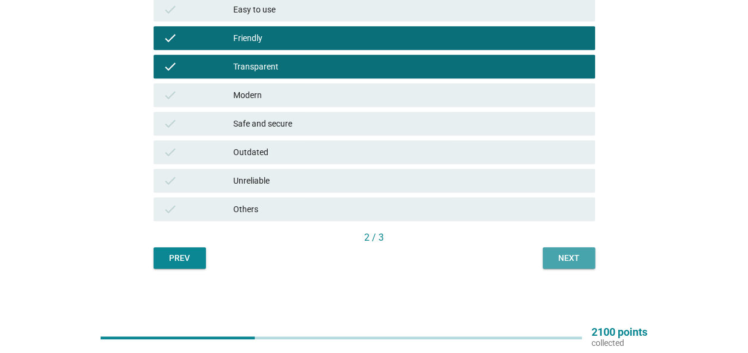
click at [559, 255] on div "Next" at bounding box center [568, 258] width 33 height 12
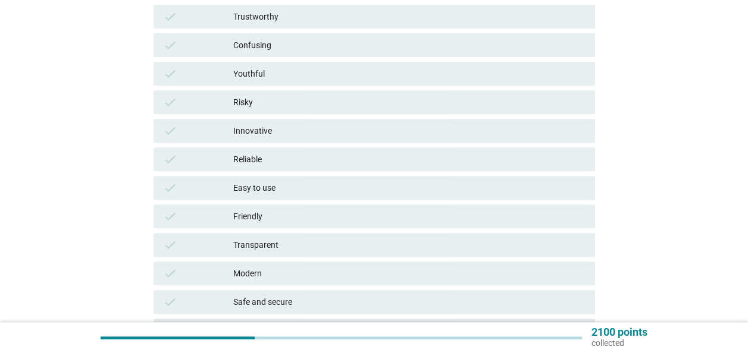
scroll to position [98, 0]
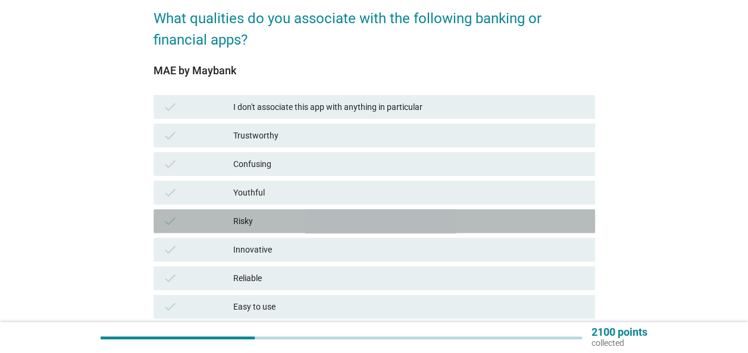
click at [337, 214] on div "Risky" at bounding box center [409, 221] width 352 height 14
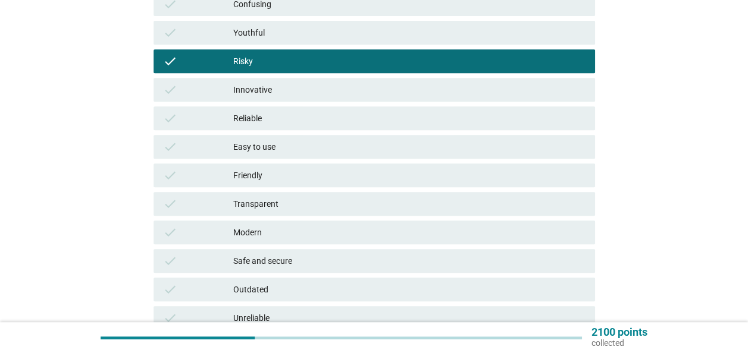
scroll to position [277, 0]
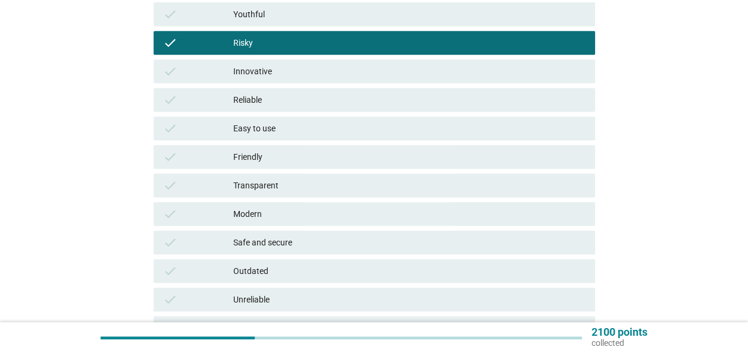
click at [340, 207] on div "Modern" at bounding box center [409, 214] width 352 height 14
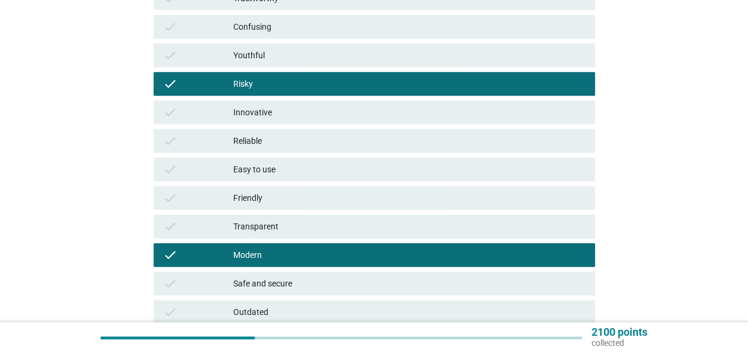
scroll to position [217, 0]
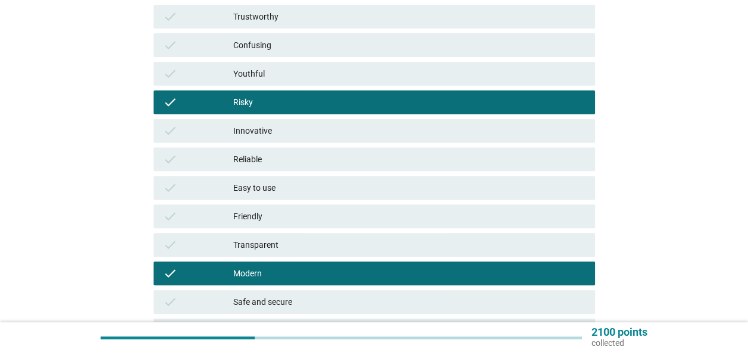
click at [346, 218] on div "Friendly" at bounding box center [409, 216] width 352 height 14
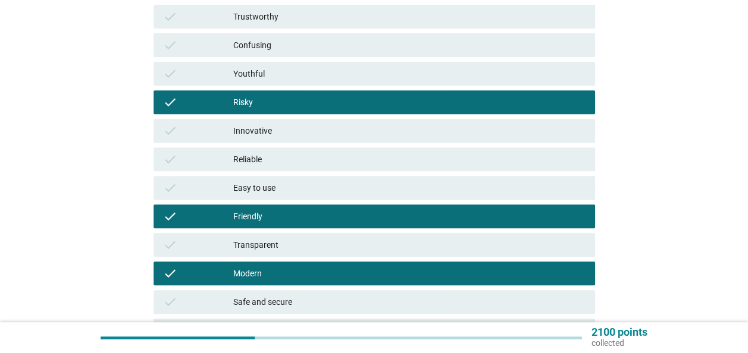
click at [349, 192] on div "Easy to use" at bounding box center [409, 188] width 352 height 14
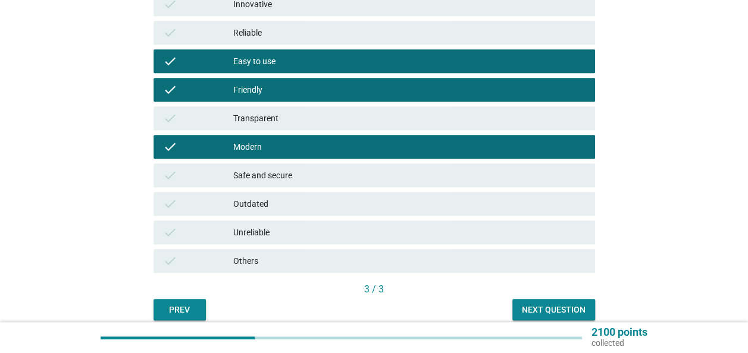
scroll to position [396, 0]
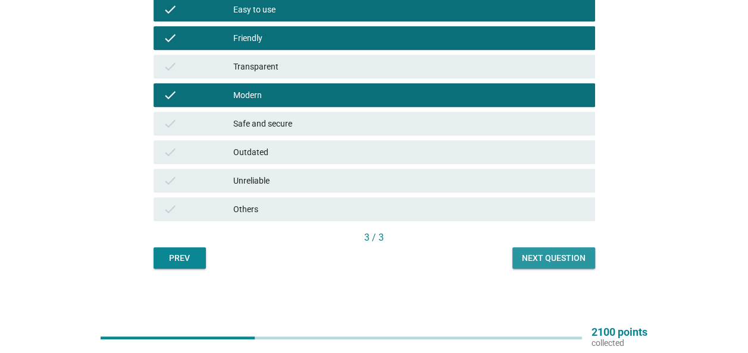
click at [563, 261] on div "Next question" at bounding box center [554, 258] width 64 height 12
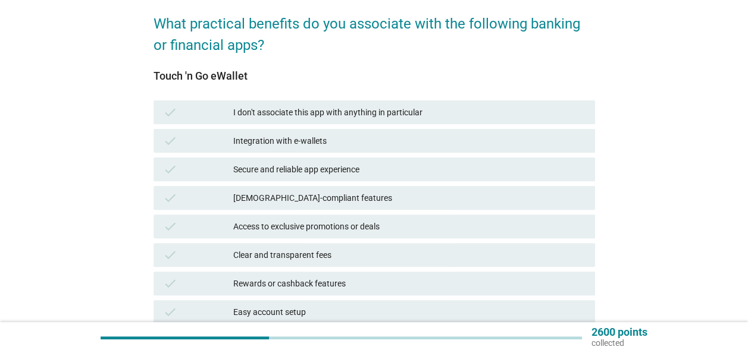
scroll to position [119, 0]
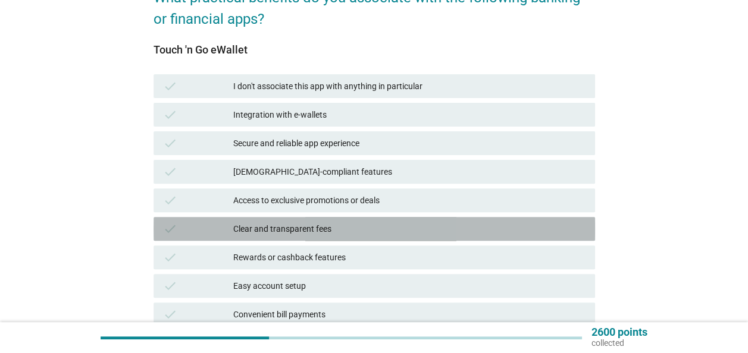
click at [380, 228] on div "Clear and transparent fees" at bounding box center [409, 229] width 352 height 14
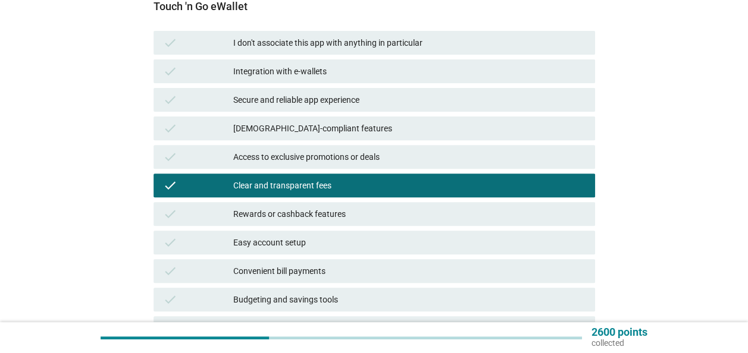
scroll to position [178, 0]
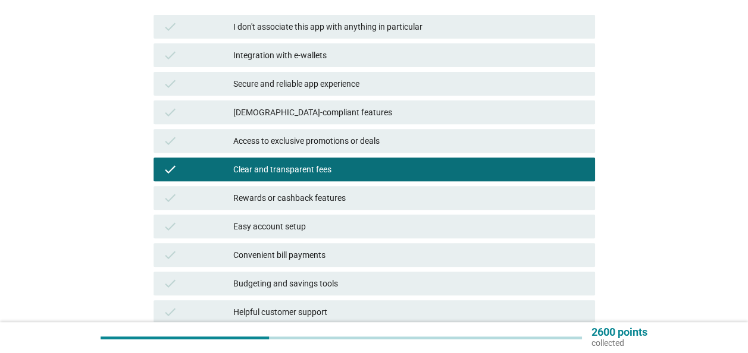
click at [394, 202] on div "Rewards or cashback features" at bounding box center [409, 198] width 352 height 14
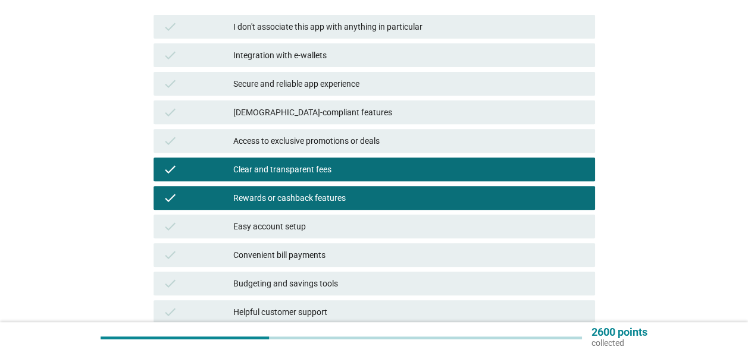
click at [390, 229] on div "Easy account setup" at bounding box center [409, 226] width 352 height 14
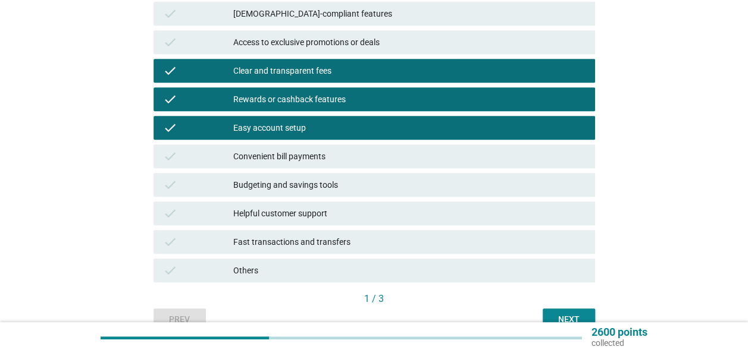
scroll to position [338, 0]
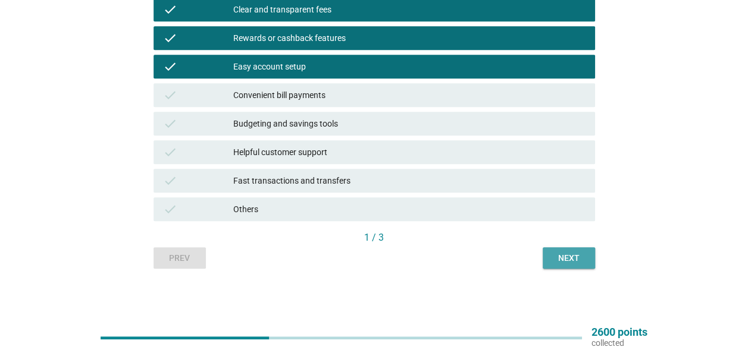
click at [583, 264] on button "Next" at bounding box center [568, 257] width 52 height 21
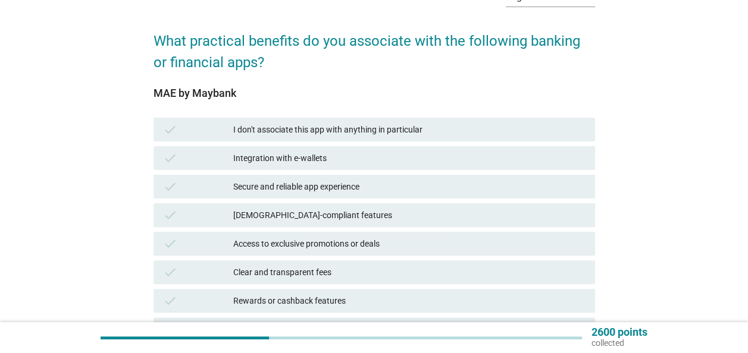
scroll to position [119, 0]
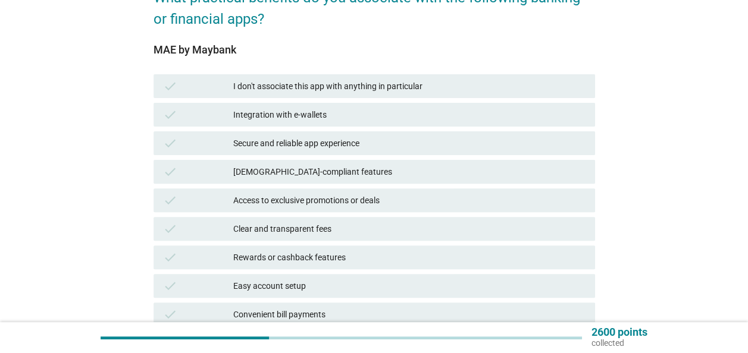
click at [360, 181] on div "check [DEMOGRAPHIC_DATA]-compliant features" at bounding box center [373, 172] width 441 height 24
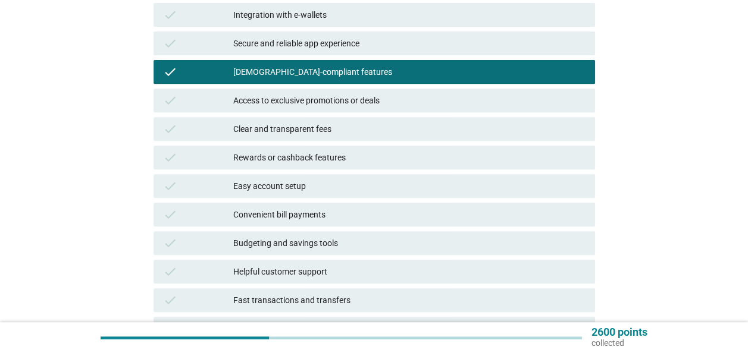
scroll to position [238, 0]
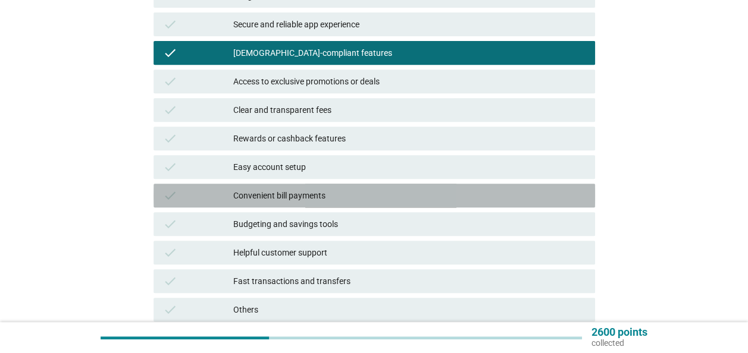
click at [376, 199] on div "Convenient bill payments" at bounding box center [409, 196] width 352 height 14
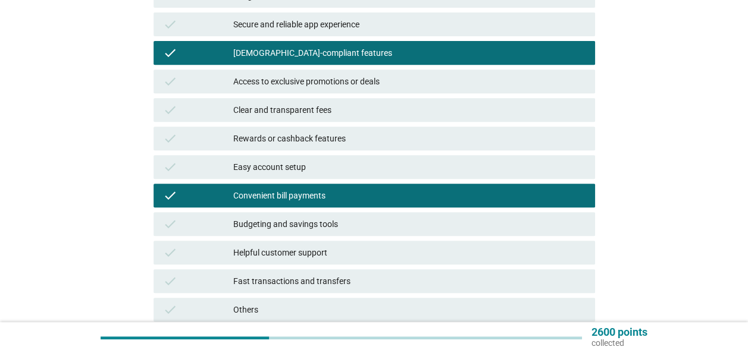
click at [379, 219] on div "Budgeting and savings tools" at bounding box center [409, 224] width 352 height 14
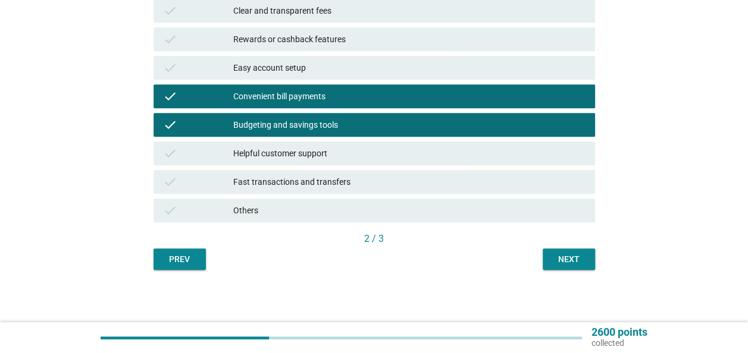
scroll to position [338, 0]
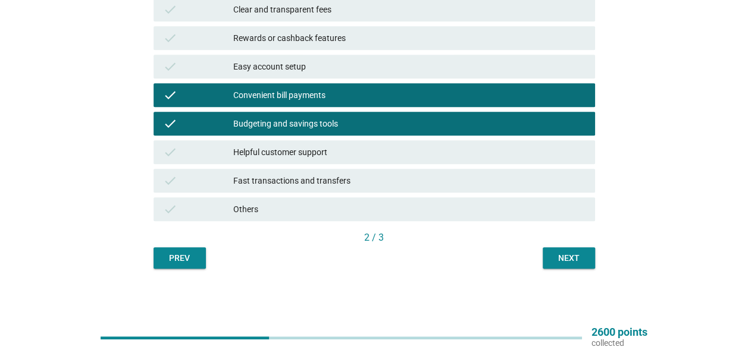
click at [456, 153] on div "Helpful customer support" at bounding box center [409, 152] width 352 height 14
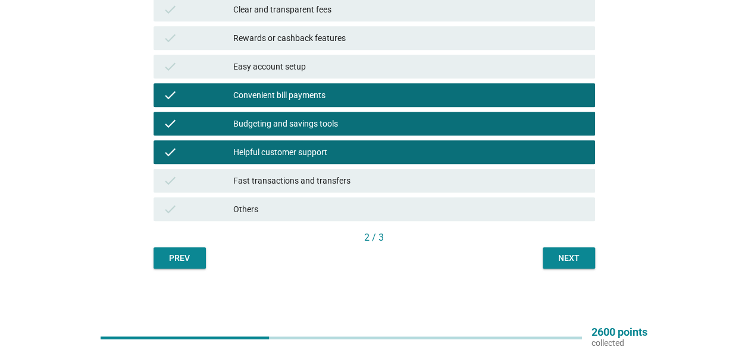
click at [551, 256] on button "Next" at bounding box center [568, 257] width 52 height 21
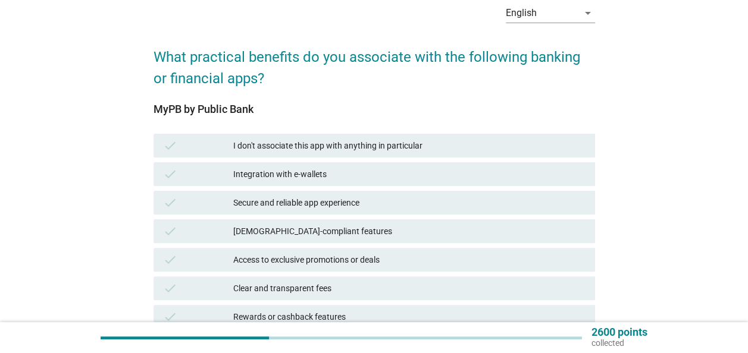
scroll to position [297, 0]
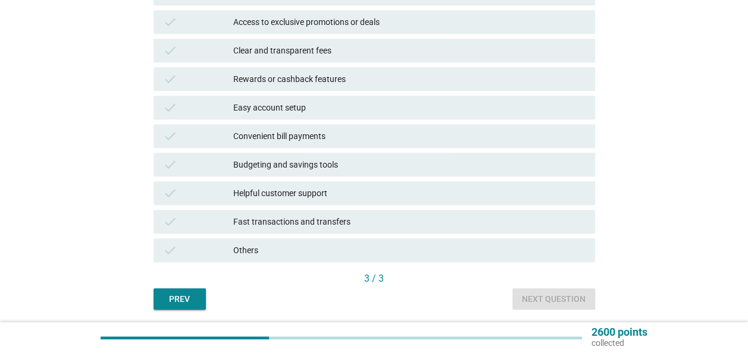
click at [397, 220] on div "Fast transactions and transfers" at bounding box center [409, 222] width 352 height 14
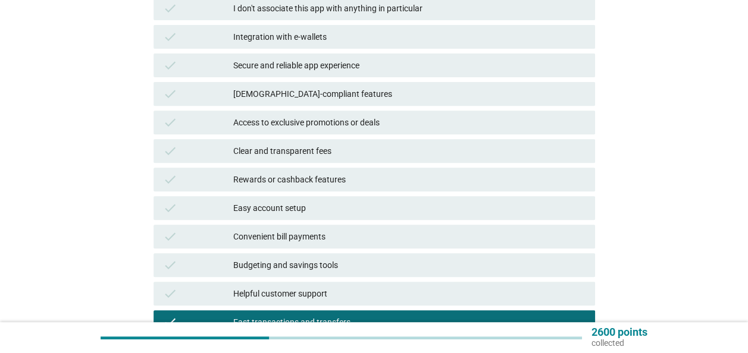
scroll to position [178, 0]
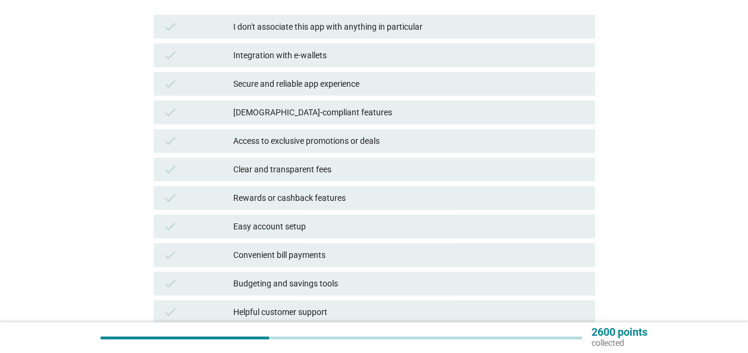
click at [396, 170] on div "Clear and transparent fees" at bounding box center [409, 169] width 352 height 14
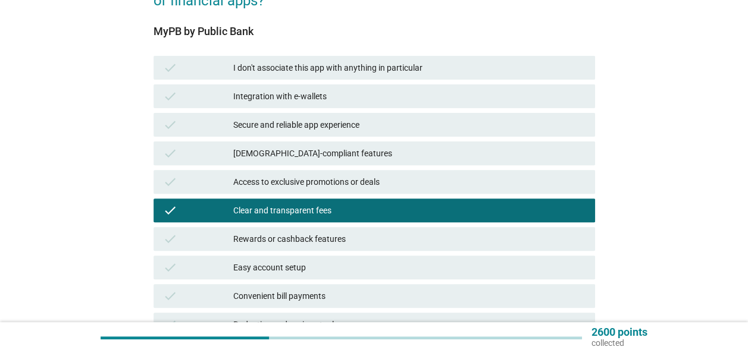
scroll to position [119, 0]
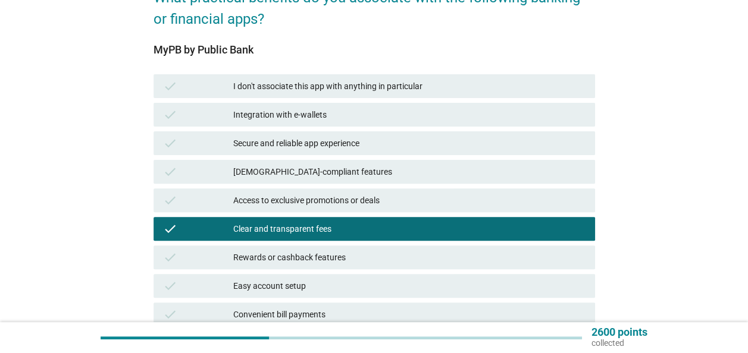
click at [385, 141] on div "Secure and reliable app experience" at bounding box center [409, 143] width 352 height 14
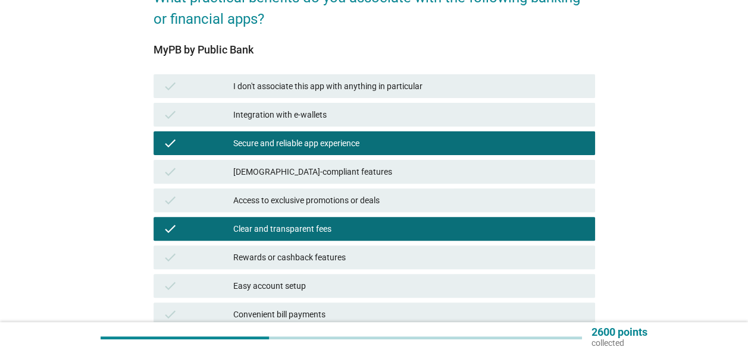
click at [386, 120] on div "Integration with e-wallets" at bounding box center [409, 115] width 352 height 14
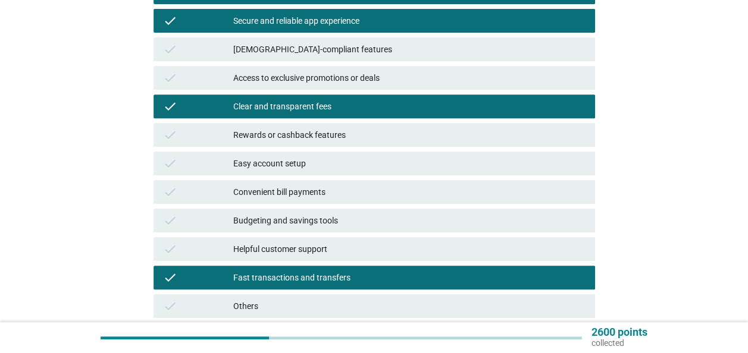
scroll to position [338, 0]
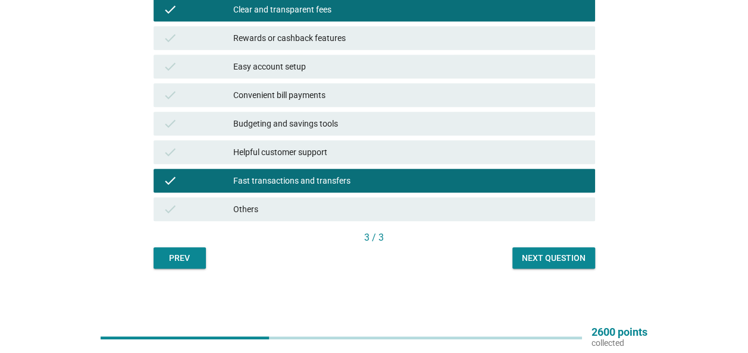
click at [575, 261] on div "Next question" at bounding box center [554, 258] width 64 height 12
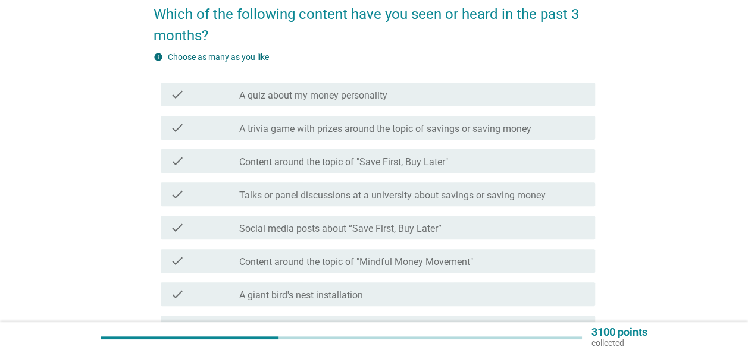
scroll to position [119, 0]
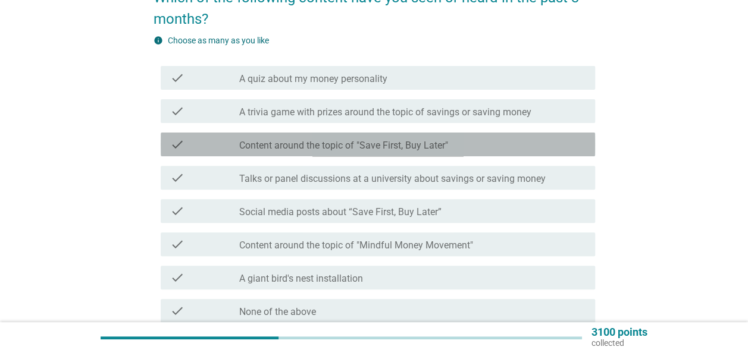
click at [425, 146] on label "Content around the topic of "Save First, Buy Later"" at bounding box center [343, 146] width 209 height 12
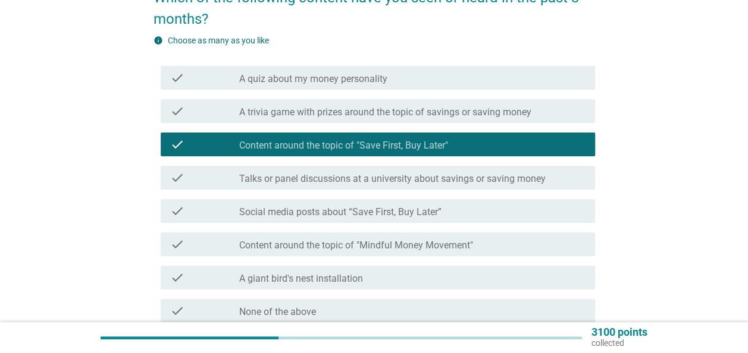
scroll to position [178, 0]
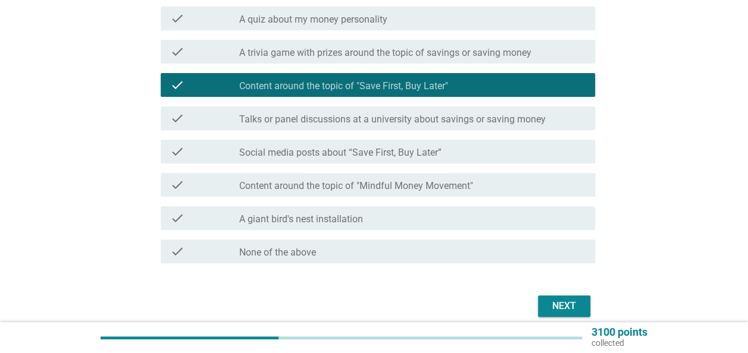
click at [409, 155] on label "Social media posts about “Save First, Buy Later”" at bounding box center [340, 153] width 202 height 12
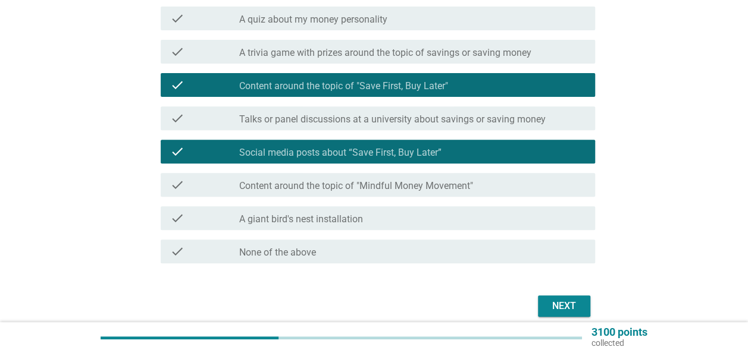
click at [438, 122] on label "Talks or panel discussions at a university about savings or saving money" at bounding box center [392, 120] width 306 height 12
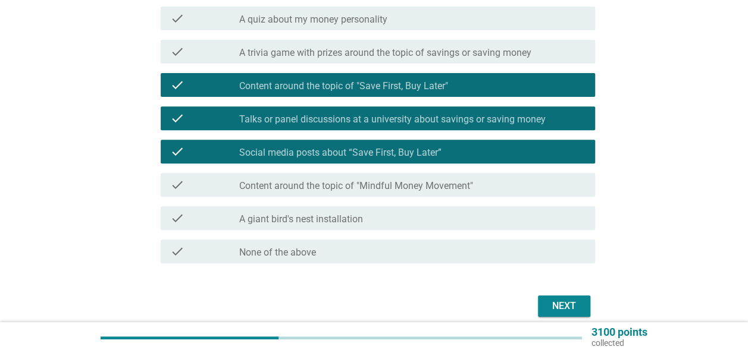
click at [552, 293] on div "Next" at bounding box center [373, 306] width 441 height 29
click at [557, 299] on div "Next" at bounding box center [563, 306] width 33 height 14
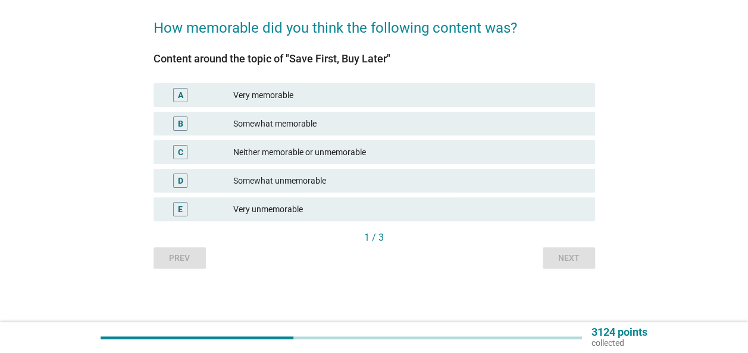
scroll to position [0, 0]
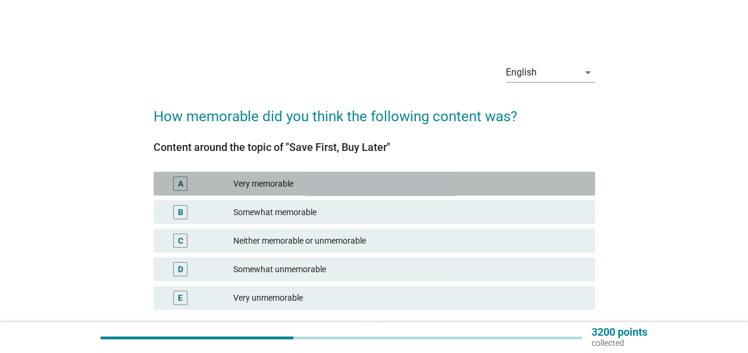
click at [332, 178] on div "Very memorable" at bounding box center [409, 184] width 352 height 14
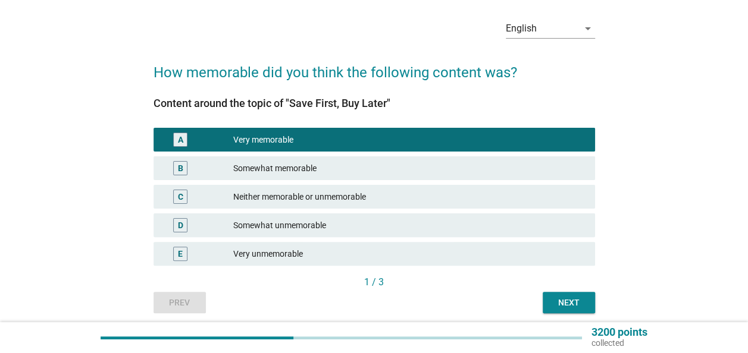
scroll to position [89, 0]
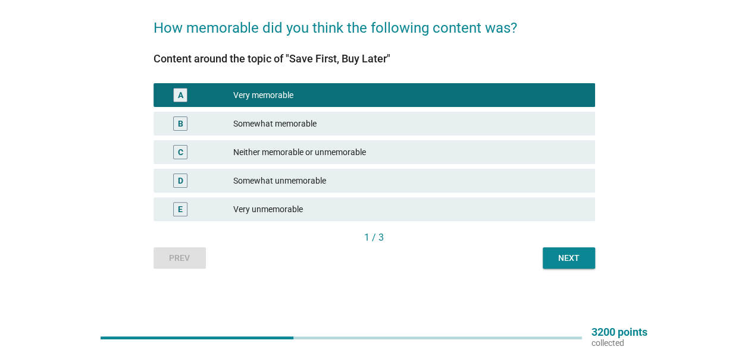
click at [557, 255] on div "Next" at bounding box center [568, 258] width 33 height 12
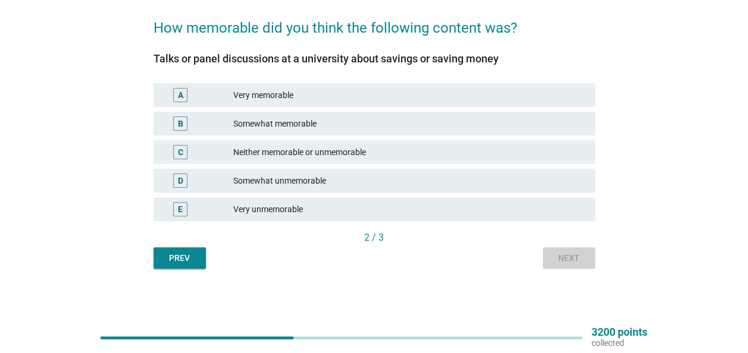
scroll to position [0, 0]
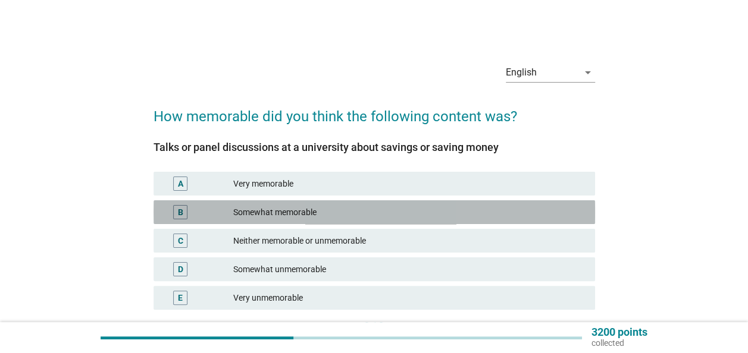
click at [375, 210] on div "Somewhat memorable" at bounding box center [409, 212] width 352 height 14
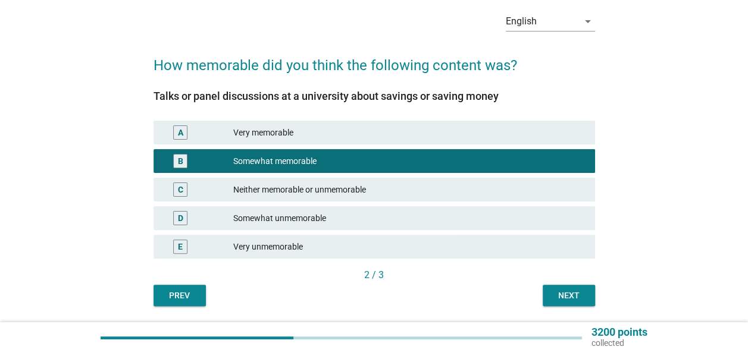
scroll to position [89, 0]
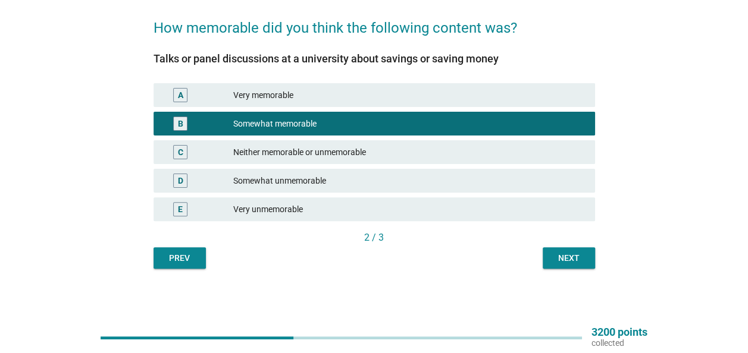
click at [556, 258] on div "Next" at bounding box center [568, 258] width 33 height 12
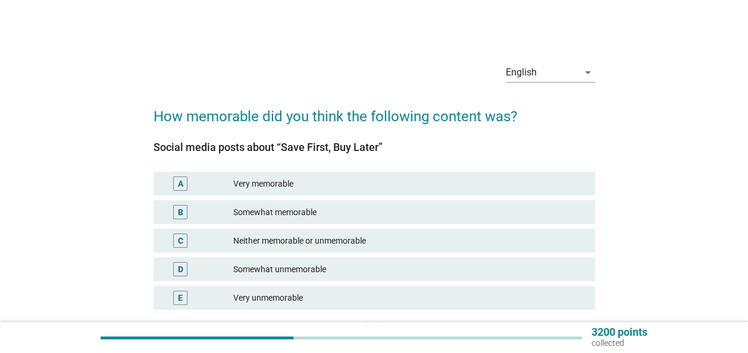
click at [418, 244] on div "Neither memorable or unmemorable" at bounding box center [409, 241] width 352 height 14
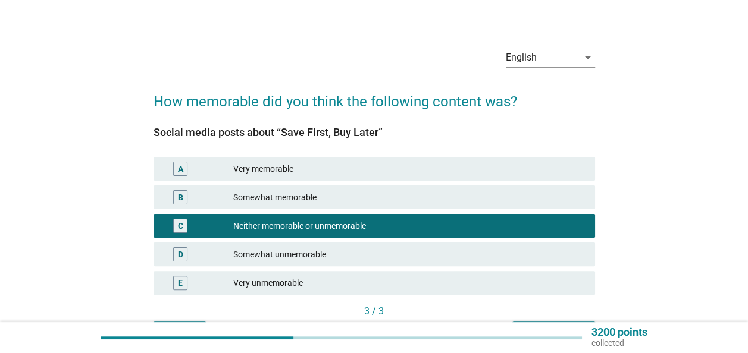
scroll to position [59, 0]
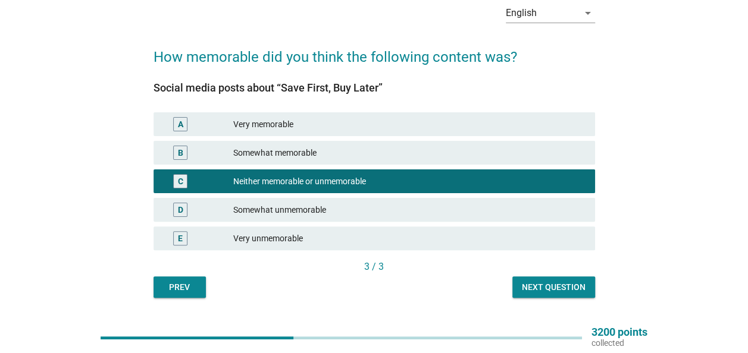
click at [448, 155] on div "Somewhat memorable" at bounding box center [409, 153] width 352 height 14
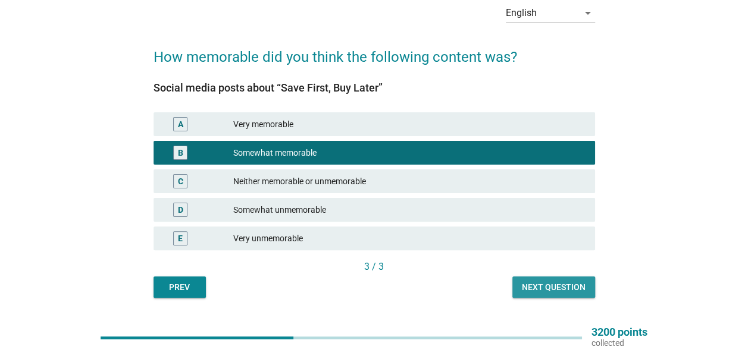
click at [548, 280] on button "Next question" at bounding box center [553, 287] width 83 height 21
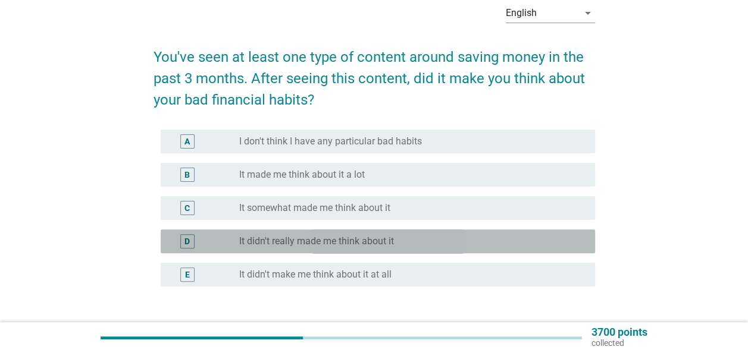
click at [420, 236] on div "radio_button_unchecked It didn't really made me think about it" at bounding box center [407, 242] width 337 height 12
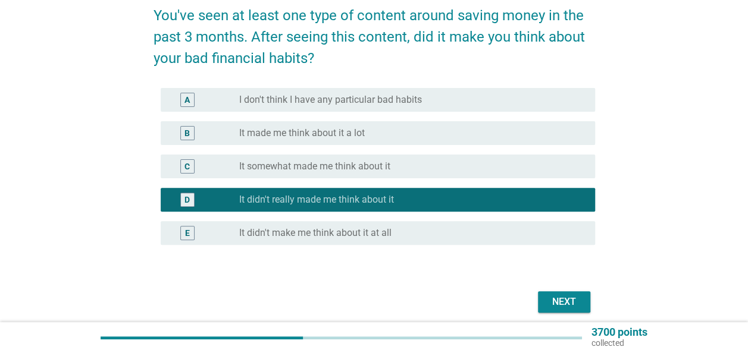
scroll to position [149, 0]
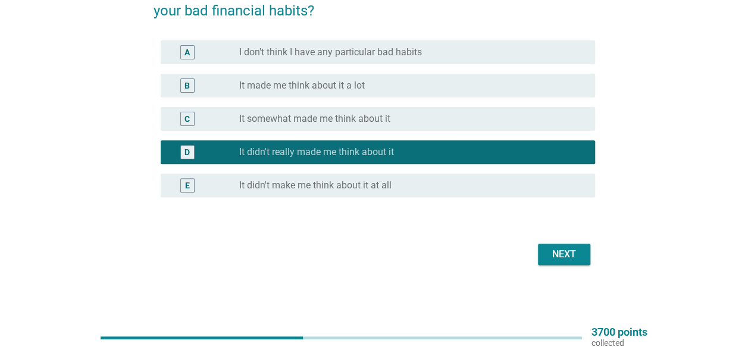
click at [573, 255] on div "Next" at bounding box center [563, 254] width 33 height 14
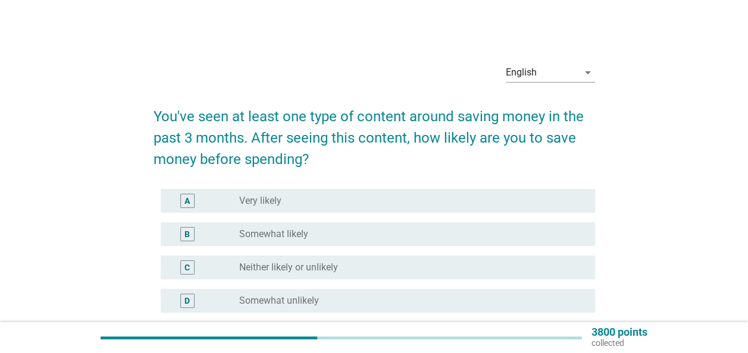
scroll to position [59, 0]
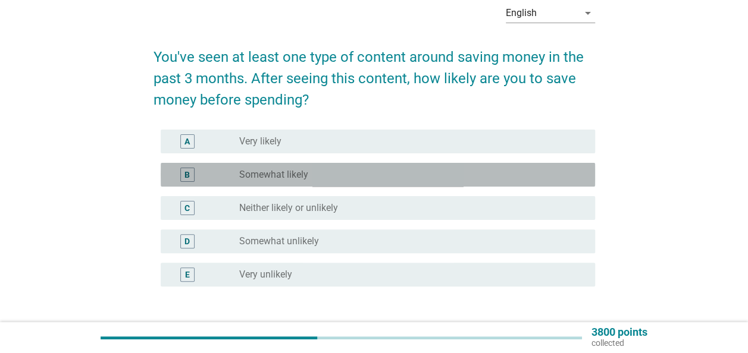
click at [401, 174] on div "radio_button_unchecked Somewhat likely" at bounding box center [407, 175] width 337 height 12
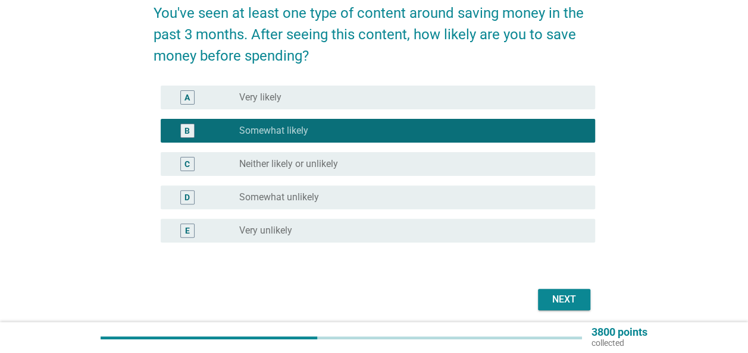
scroll to position [149, 0]
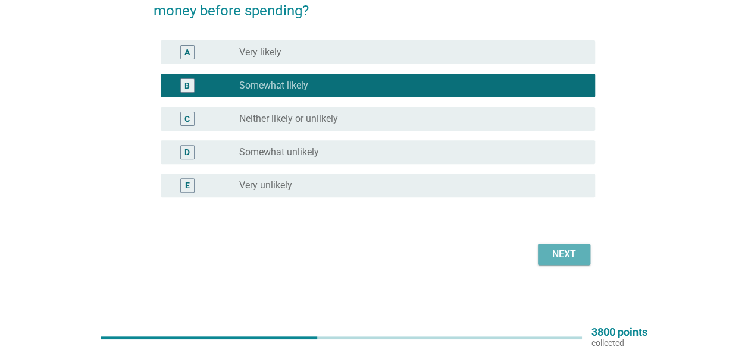
click at [561, 264] on button "Next" at bounding box center [564, 254] width 52 height 21
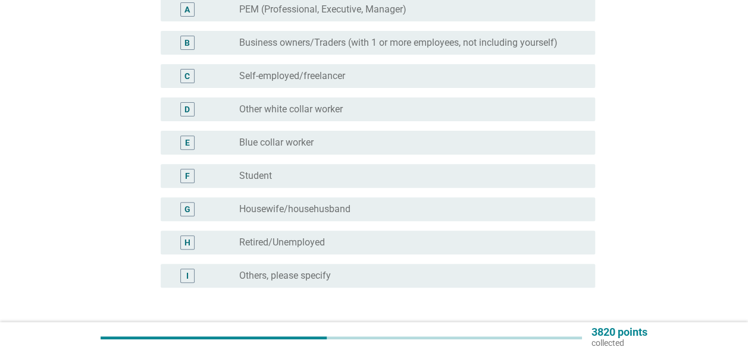
scroll to position [0, 0]
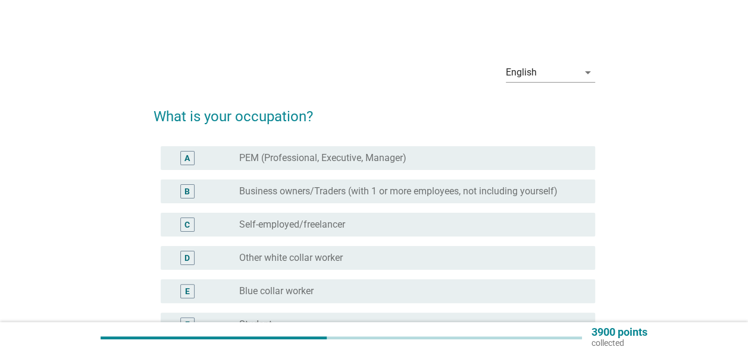
click at [390, 159] on label "PEM (Professional, Executive, Manager)" at bounding box center [322, 158] width 167 height 12
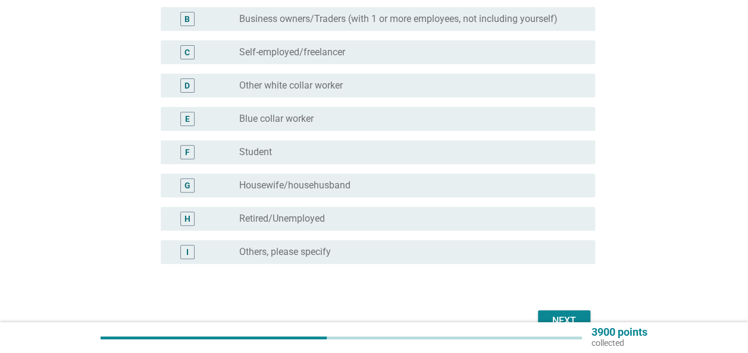
scroll to position [239, 0]
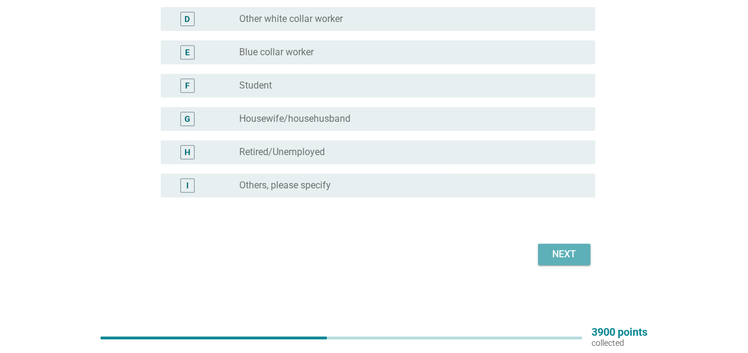
click at [570, 262] on button "Next" at bounding box center [564, 254] width 52 height 21
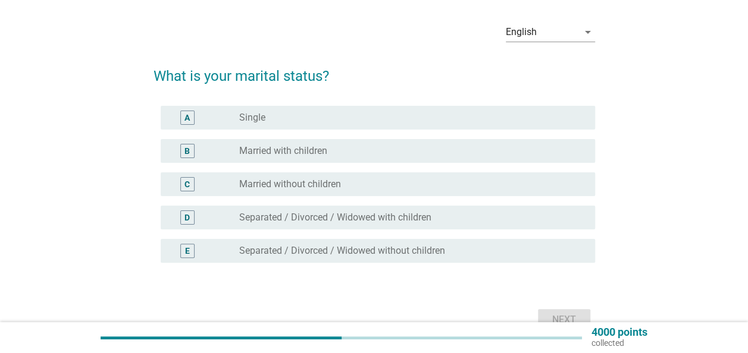
scroll to position [59, 0]
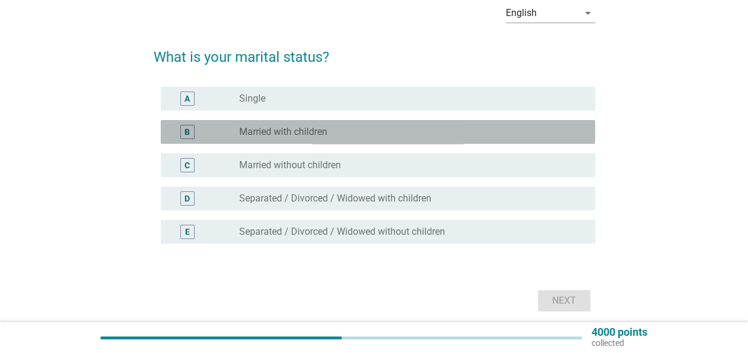
click at [339, 131] on div "radio_button_unchecked Married with children" at bounding box center [407, 132] width 337 height 12
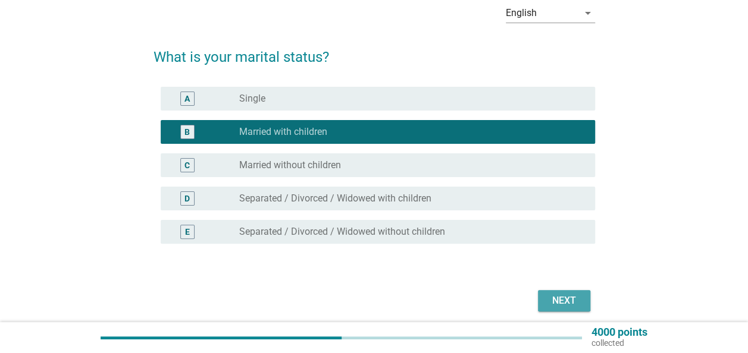
click at [553, 299] on div "Next" at bounding box center [563, 301] width 33 height 14
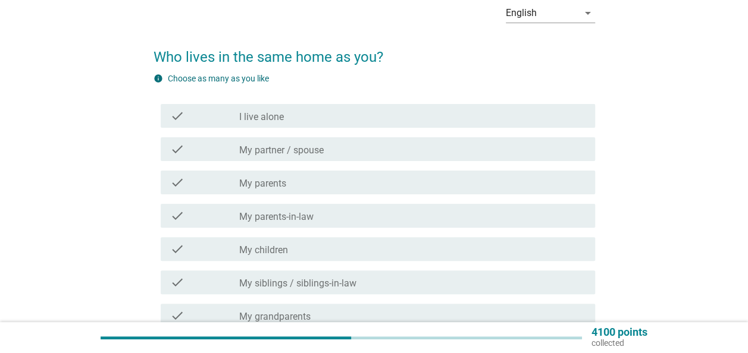
click at [372, 153] on div "check_box_outline_blank My partner / spouse" at bounding box center [412, 149] width 346 height 14
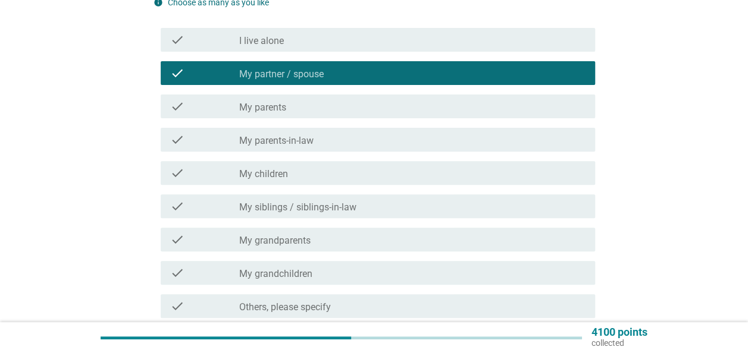
scroll to position [178, 0]
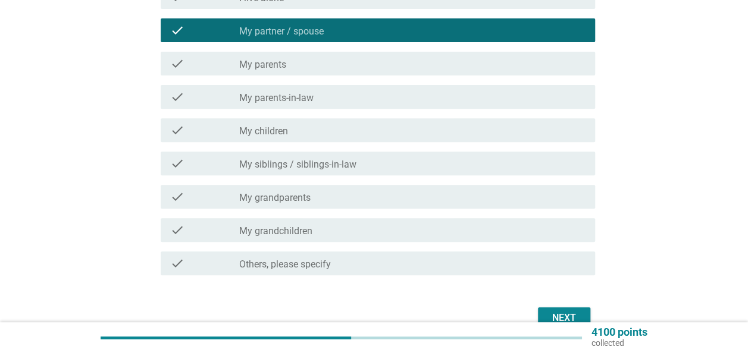
click at [566, 319] on div "Next" at bounding box center [563, 318] width 33 height 14
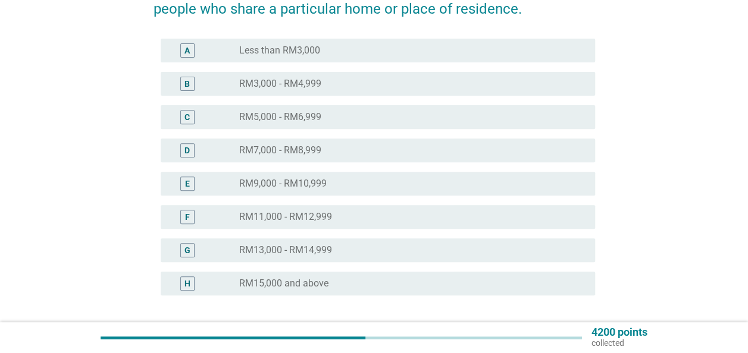
scroll to position [270, 0]
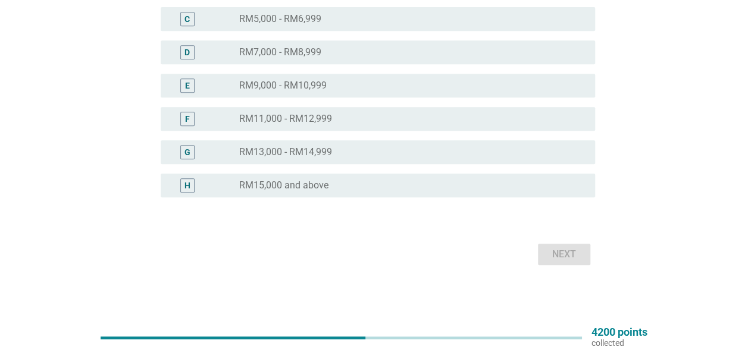
click at [349, 151] on div "radio_button_unchecked RM13,000 - RM14,999" at bounding box center [407, 152] width 337 height 12
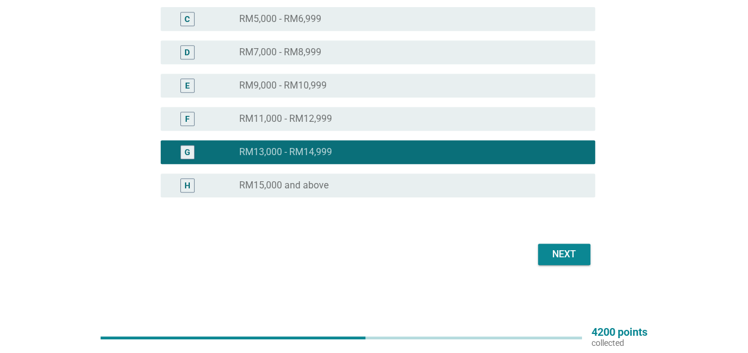
click at [346, 149] on div "radio_button_checked RM13,000 - RM14,999" at bounding box center [407, 152] width 337 height 12
click at [339, 95] on div "E radio_button_unchecked RM9,000 - RM10,999" at bounding box center [378, 86] width 434 height 24
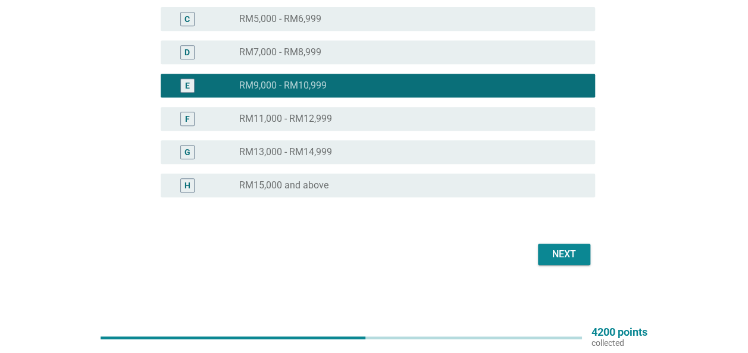
click at [337, 120] on div "radio_button_unchecked RM11,000 - RM12,999" at bounding box center [407, 119] width 337 height 12
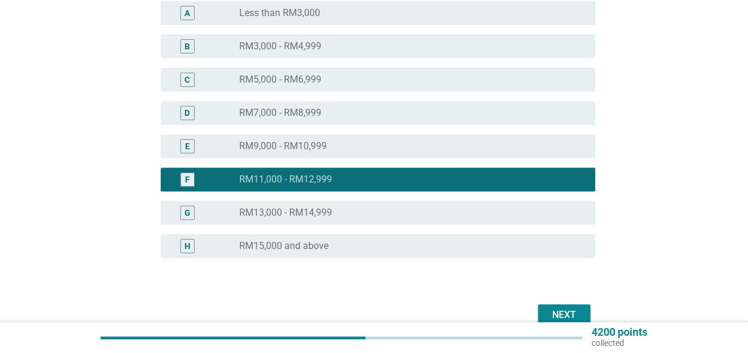
scroll to position [211, 0]
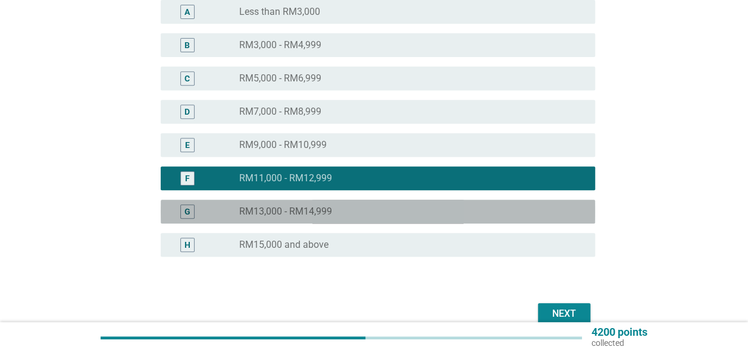
click at [323, 212] on label "RM13,000 - RM14,999" at bounding box center [285, 212] width 93 height 12
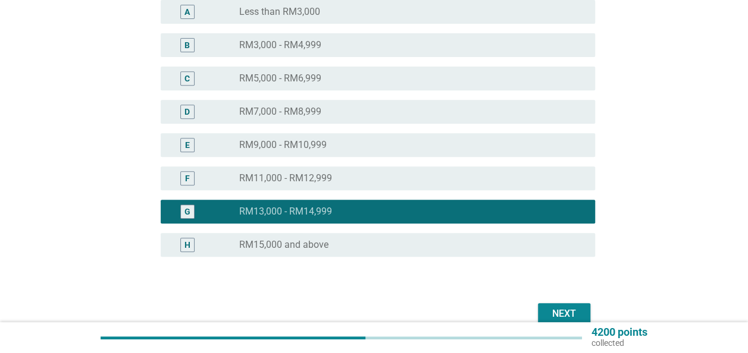
scroll to position [151, 0]
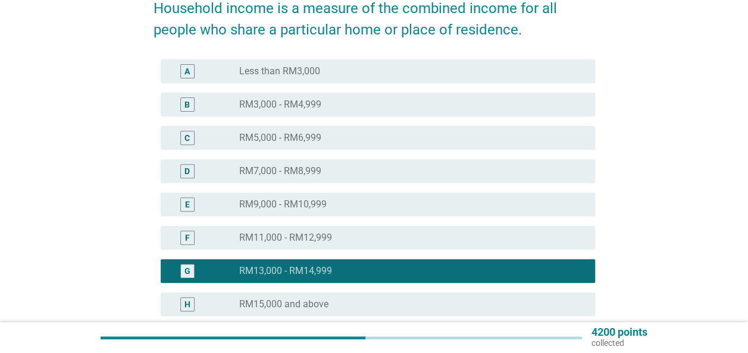
click at [316, 241] on label "RM11,000 - RM12,999" at bounding box center [285, 238] width 93 height 12
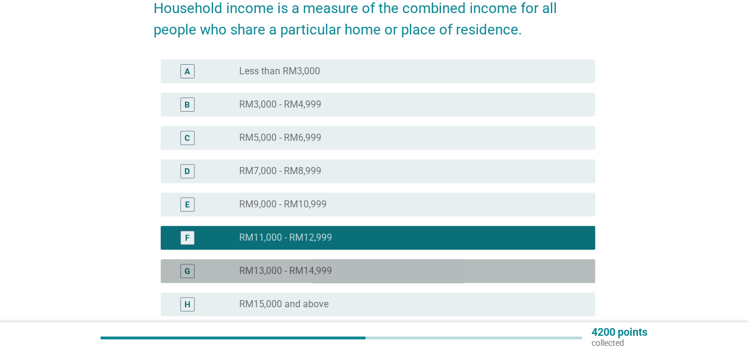
click at [329, 266] on label "RM13,000 - RM14,999" at bounding box center [285, 271] width 93 height 12
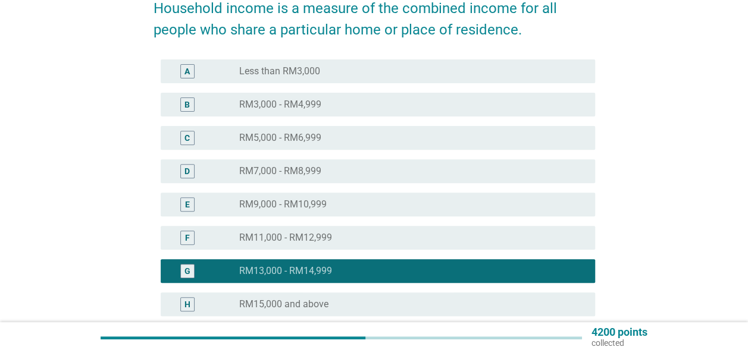
click at [320, 240] on label "RM11,000 - RM12,999" at bounding box center [285, 238] width 93 height 12
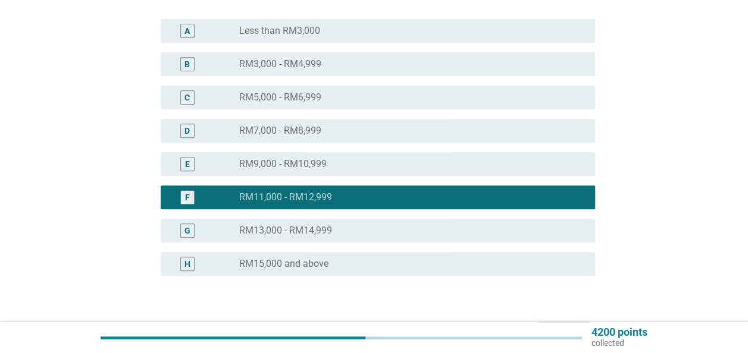
scroll to position [211, 0]
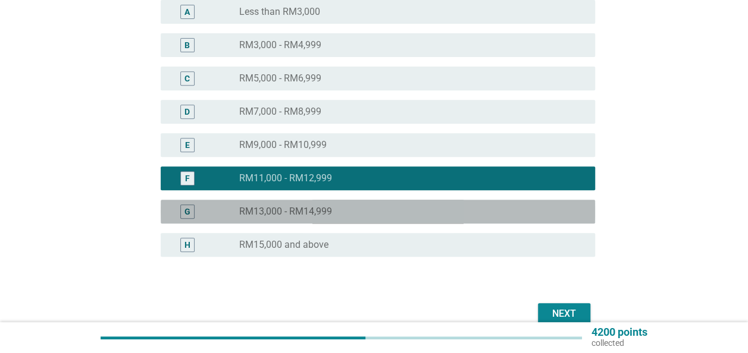
click at [324, 200] on div "G radio_button_unchecked RM13,000 - RM14,999" at bounding box center [378, 212] width 434 height 24
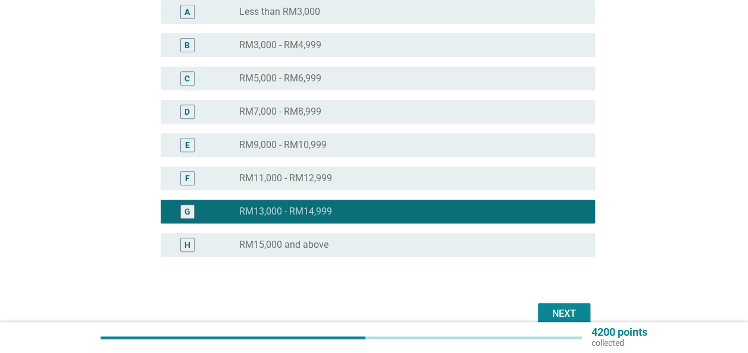
click at [361, 175] on div "radio_button_unchecked RM11,000 - RM12,999" at bounding box center [407, 178] width 337 height 12
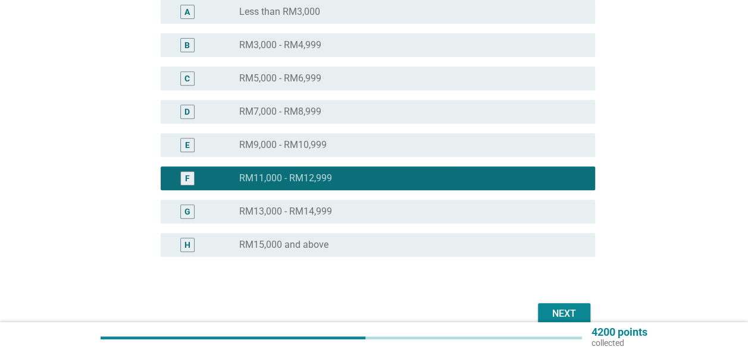
click at [556, 303] on button "Next" at bounding box center [564, 313] width 52 height 21
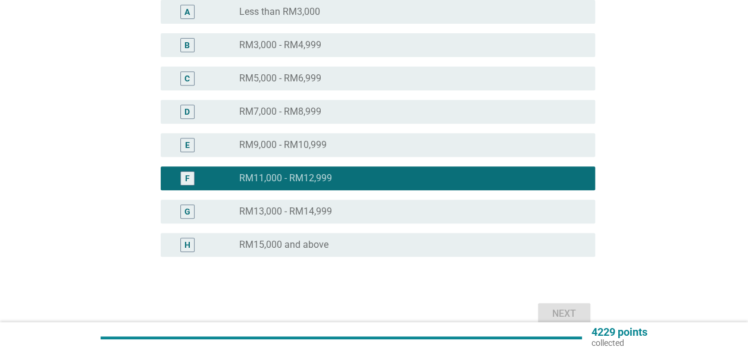
scroll to position [0, 0]
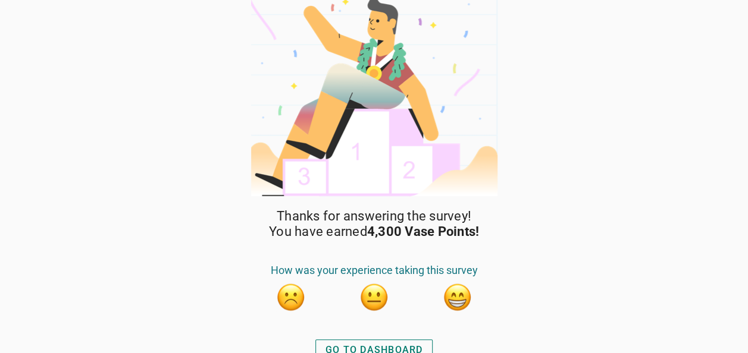
scroll to position [23, 0]
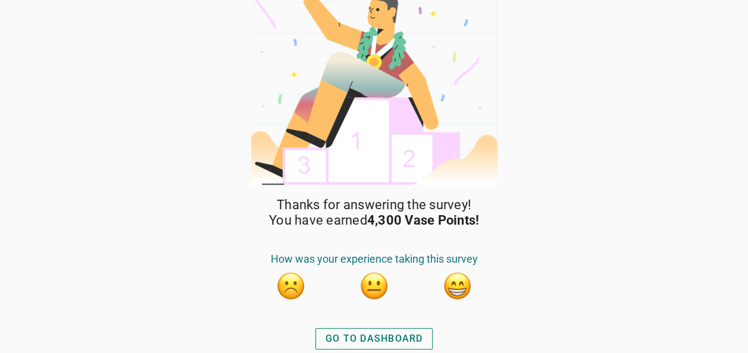
click at [375, 340] on div "GO TO DASHBOARD" at bounding box center [374, 339] width 98 height 14
